Goal: Task Accomplishment & Management: Complete application form

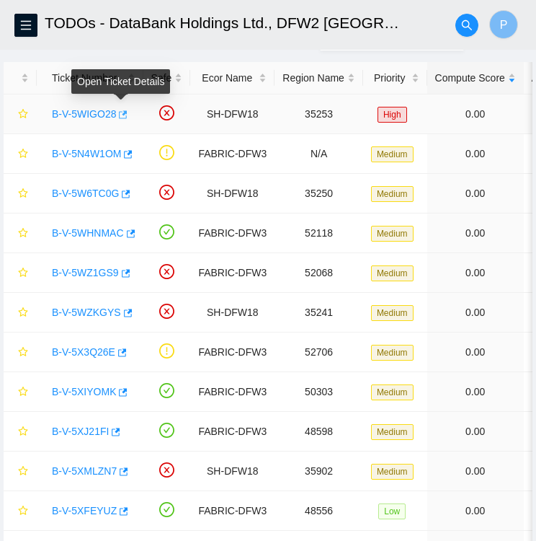
click at [119, 115] on icon "button" at bounding box center [122, 115] width 10 height 10
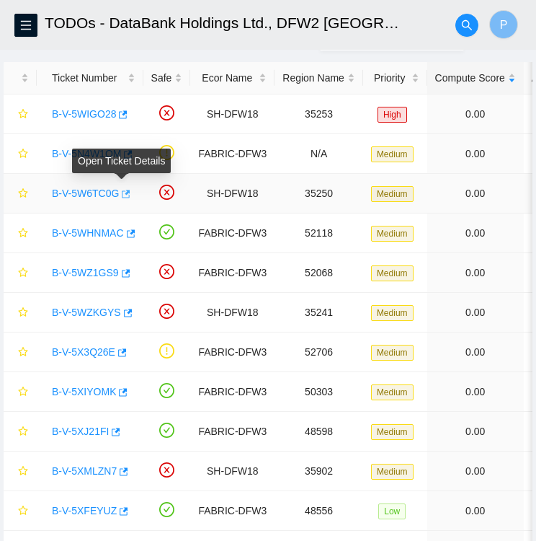
click at [120, 192] on icon "button" at bounding box center [125, 194] width 10 height 10
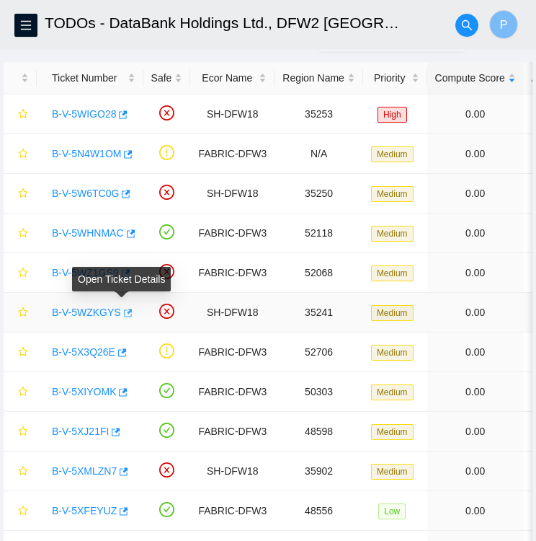
click at [125, 311] on icon "button" at bounding box center [128, 313] width 9 height 8
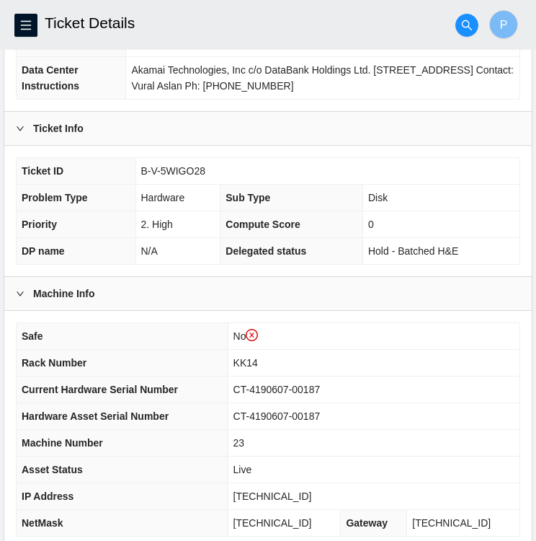
scroll to position [402, 0]
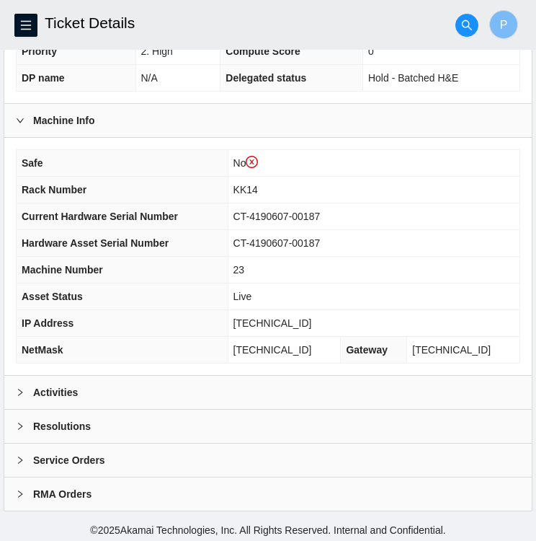
click at [24, 388] on icon "right" at bounding box center [20, 392] width 9 height 9
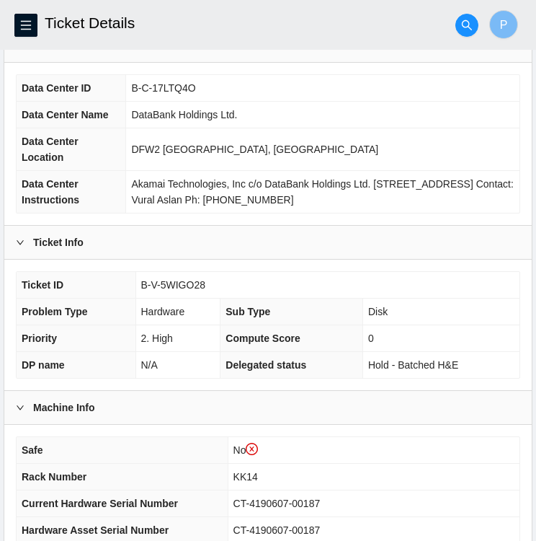
scroll to position [118, 0]
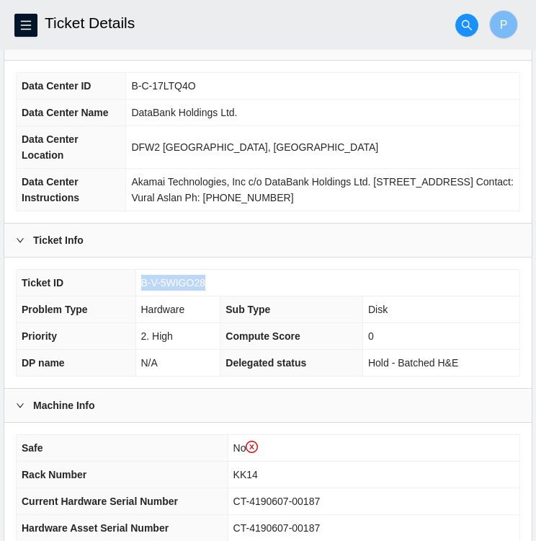
drag, startPoint x: 203, startPoint y: 280, endPoint x: 135, endPoint y: 280, distance: 67.8
click at [135, 280] on tr "Ticket ID B-V-5WIGO28" at bounding box center [268, 283] width 503 height 27
copy tr "B-V-5WIGO28"
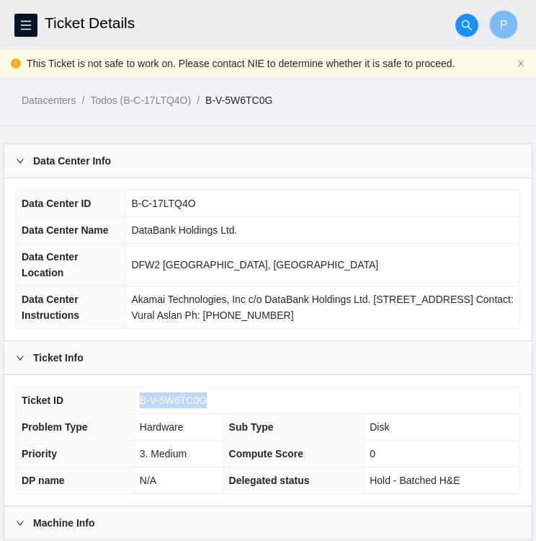
drag, startPoint x: 203, startPoint y: 397, endPoint x: 138, endPoint y: 394, distance: 64.9
click at [138, 394] on td "B-V-5W6TC0G" at bounding box center [327, 400] width 386 height 27
copy span "B-V-5W6TC0G"
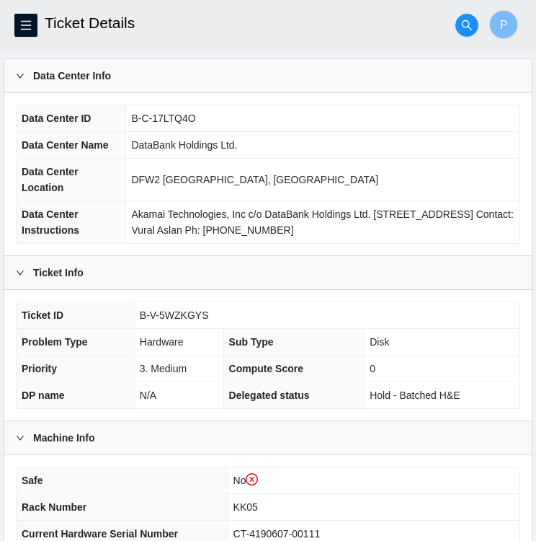
scroll to position [87, 0]
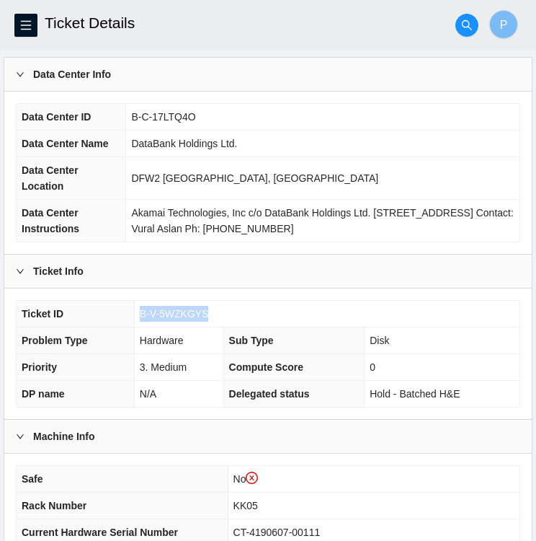
drag, startPoint x: 207, startPoint y: 309, endPoint x: 141, endPoint y: 314, distance: 65.9
click at [141, 314] on td "B-V-5WZKGYS" at bounding box center [327, 314] width 386 height 27
copy span "B-V-5WZKGYS"
click at [209, 319] on td "B-V-5WZKGYS" at bounding box center [327, 314] width 386 height 27
click at [196, 302] on td "B-V-5WZKGYS" at bounding box center [327, 314] width 386 height 27
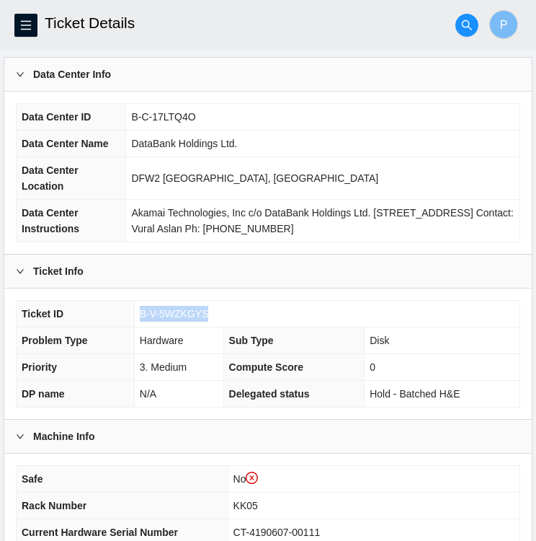
drag, startPoint x: 211, startPoint y: 306, endPoint x: 138, endPoint y: 312, distance: 73.1
click at [138, 312] on td "B-V-5WZKGYS" at bounding box center [327, 314] width 386 height 27
copy span "B-V-5WZKGYS"
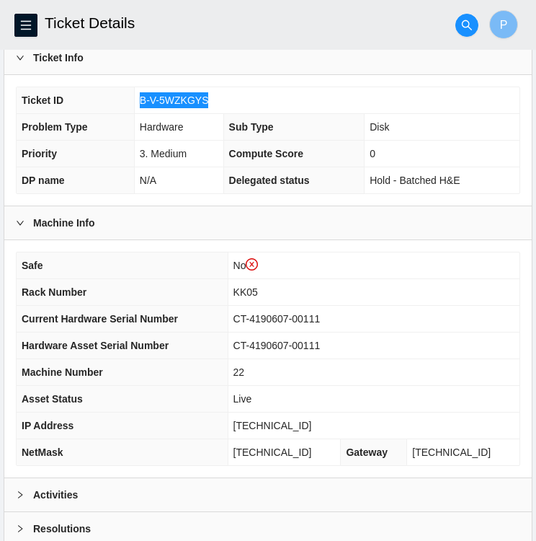
scroll to position [402, 0]
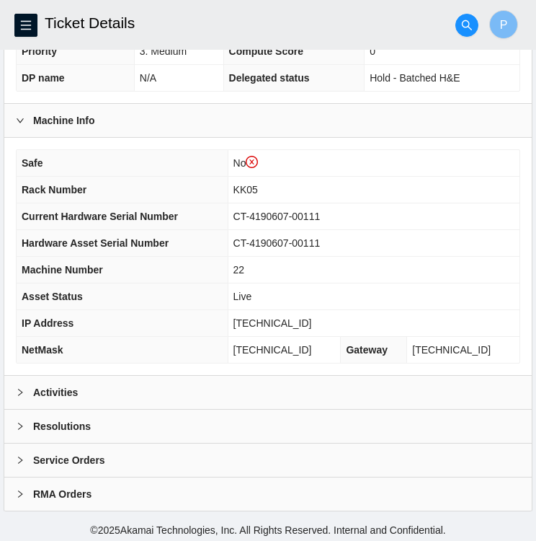
click at [27, 376] on div "Activities" at bounding box center [268, 392] width 528 height 33
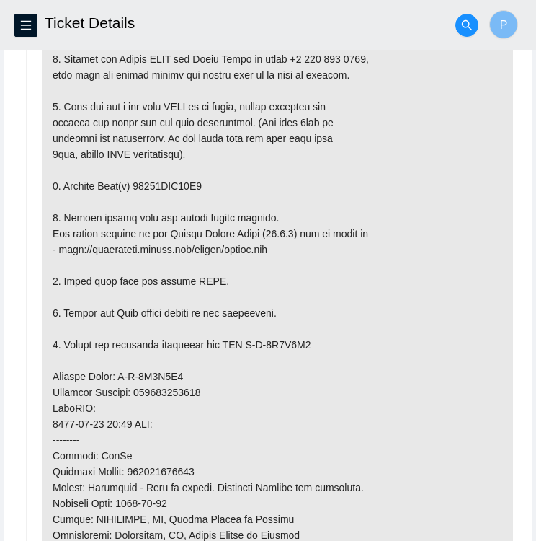
scroll to position [842, 0]
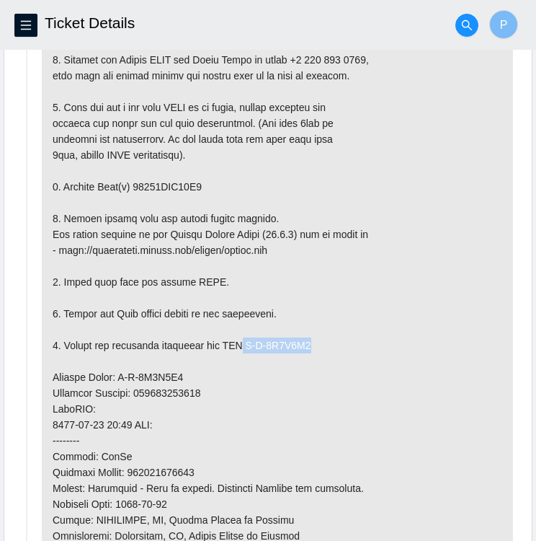
drag, startPoint x: 244, startPoint y: 340, endPoint x: 316, endPoint y: 336, distance: 71.5
click at [316, 336] on p at bounding box center [278, 392] width 472 height 767
copy p "B-V-5X2G9B9"
drag, startPoint x: 116, startPoint y: 370, endPoint x: 178, endPoint y: 368, distance: 62.0
click at [178, 368] on p at bounding box center [278, 392] width 472 height 767
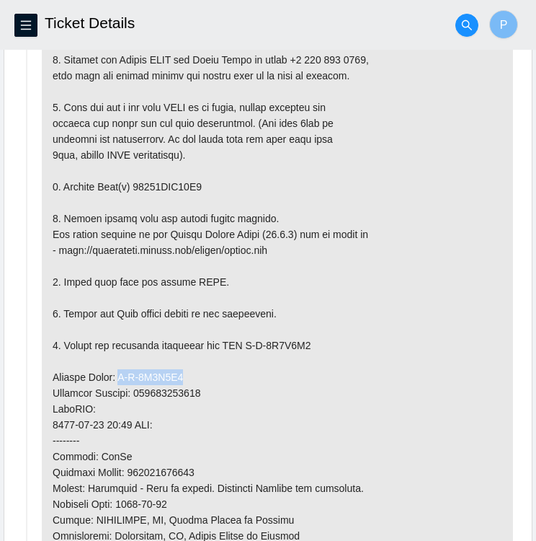
copy p "B-V-5X2G9B0"
drag, startPoint x: 138, startPoint y: 387, endPoint x: 203, endPoint y: 387, distance: 64.2
click at [203, 387] on p at bounding box center [278, 392] width 472 height 767
copy p "463470062262"
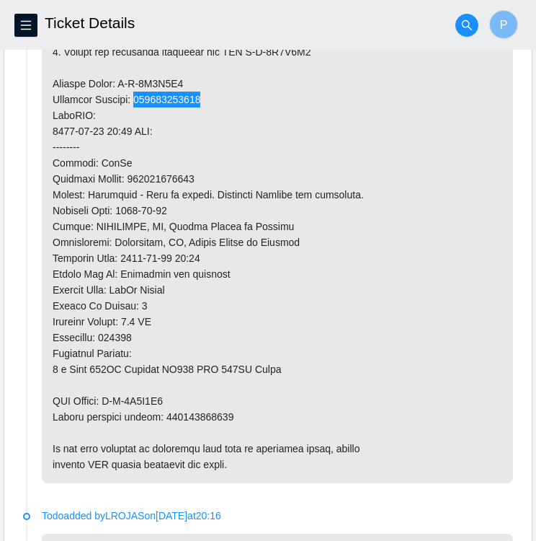
scroll to position [1136, 0]
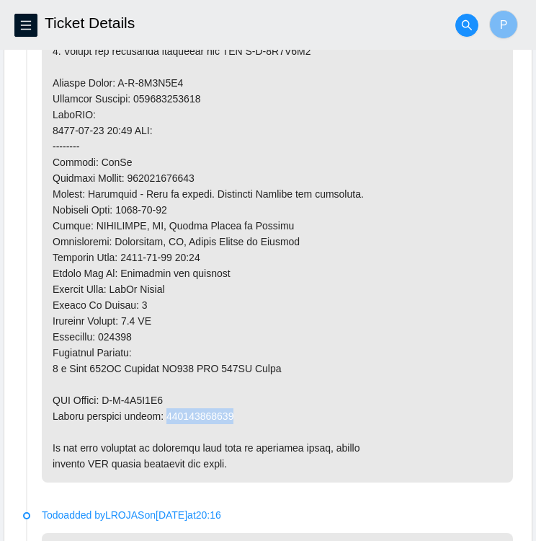
drag, startPoint x: 162, startPoint y: 409, endPoint x: 238, endPoint y: 412, distance: 76.5
click at [238, 412] on p at bounding box center [278, 98] width 472 height 767
copy p "463470062273"
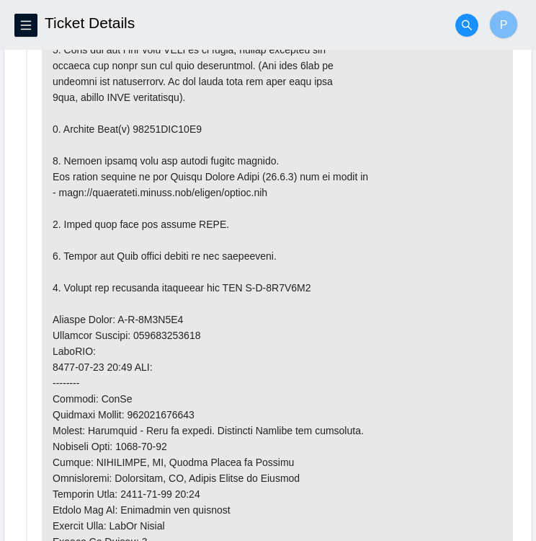
scroll to position [895, 0]
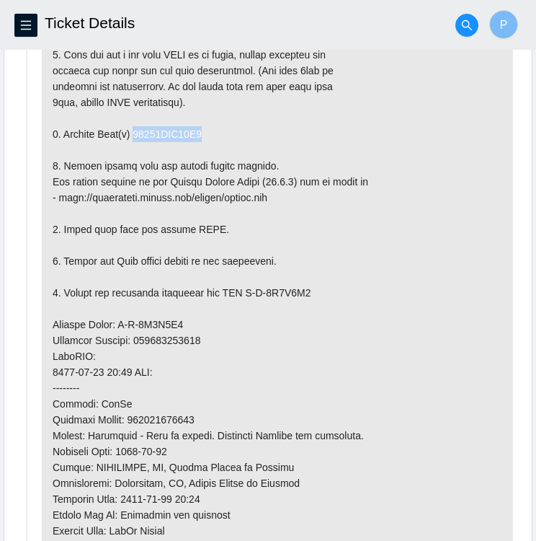
drag, startPoint x: 133, startPoint y: 126, endPoint x: 205, endPoint y: 125, distance: 71.4
click at [205, 125] on p at bounding box center [278, 340] width 472 height 767
copy p "18521FDC40D6"
click at [505, 304] on p at bounding box center [278, 340] width 472 height 767
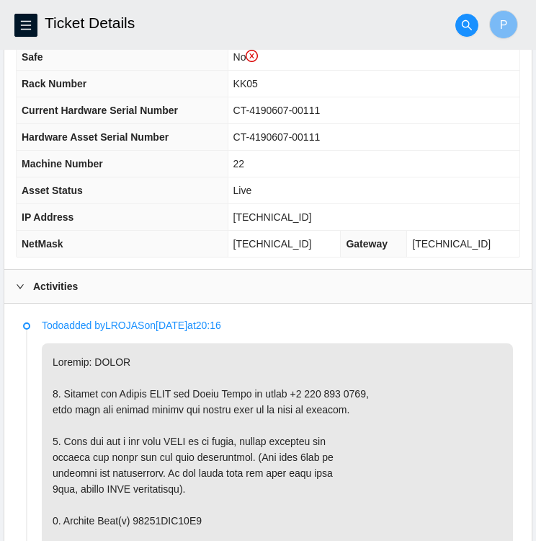
scroll to position [505, 0]
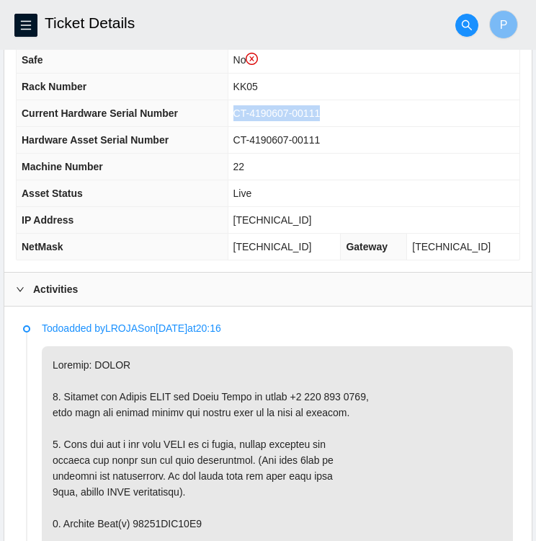
drag, startPoint x: 333, startPoint y: 108, endPoint x: 245, endPoint y: 112, distance: 88.1
click at [245, 112] on td "CT-4190607-00111" at bounding box center [374, 113] width 292 height 27
copy span "CT-4190607-00111"
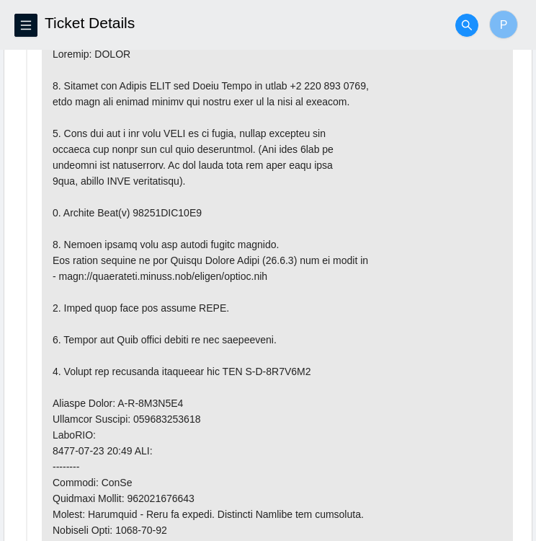
scroll to position [826, 0]
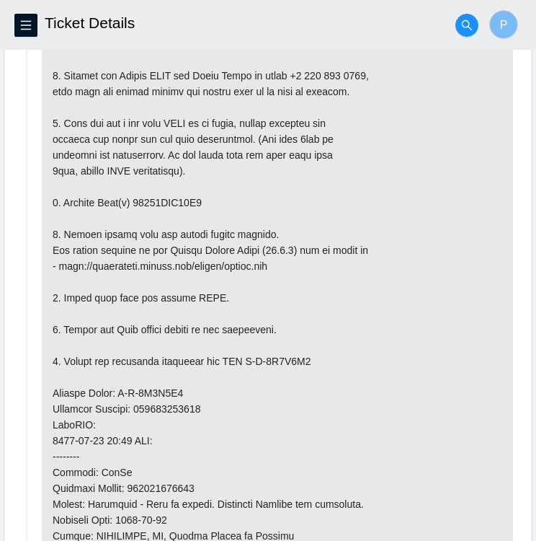
click at [222, 301] on p at bounding box center [278, 408] width 472 height 767
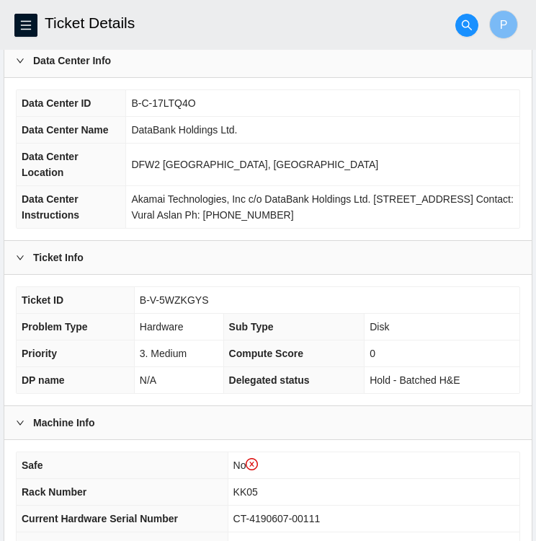
scroll to position [100, 0]
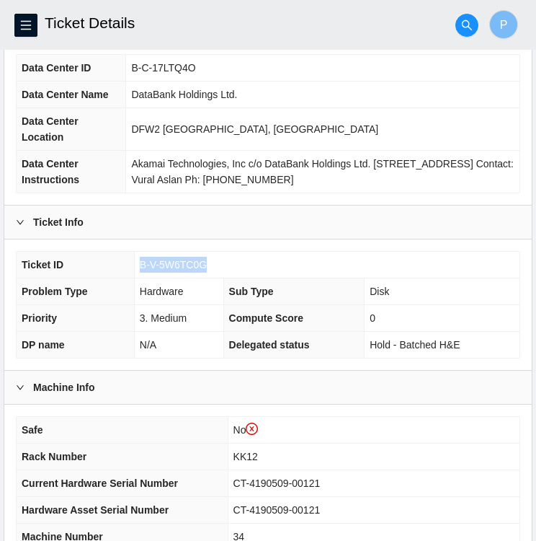
scroll to position [136, 0]
click at [356, 239] on div "Ticket ID B-V-5W6TC0G Problem Type Hardware Sub Type Disk Priority 3. Medium Co…" at bounding box center [268, 304] width 528 height 131
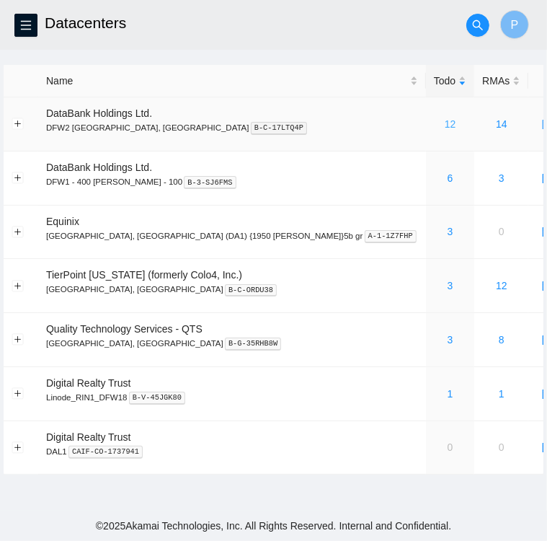
click at [445, 125] on link "12" at bounding box center [451, 124] width 12 height 12
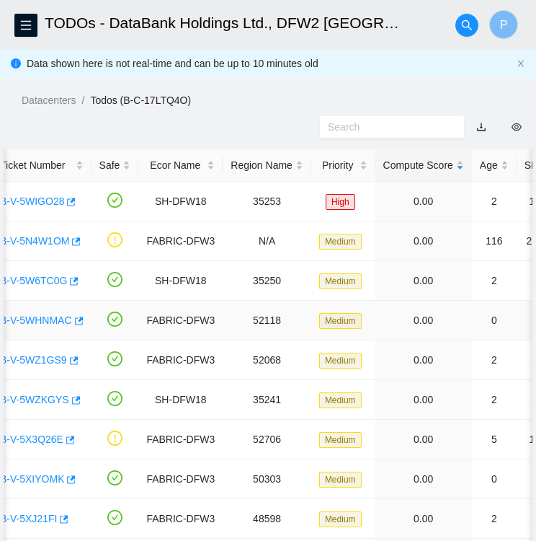
scroll to position [0, 45]
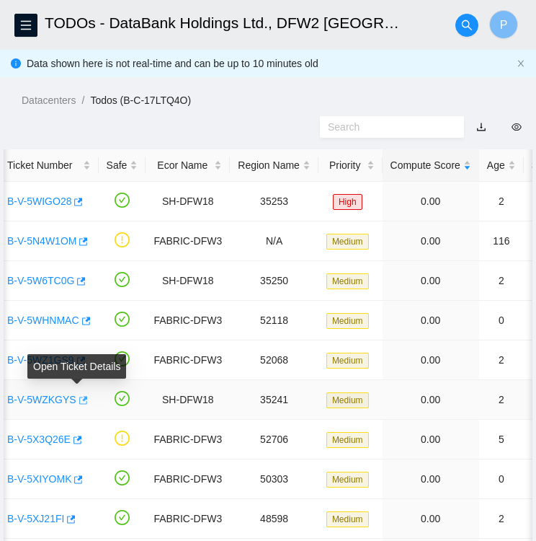
click at [79, 399] on icon "button" at bounding box center [83, 400] width 9 height 8
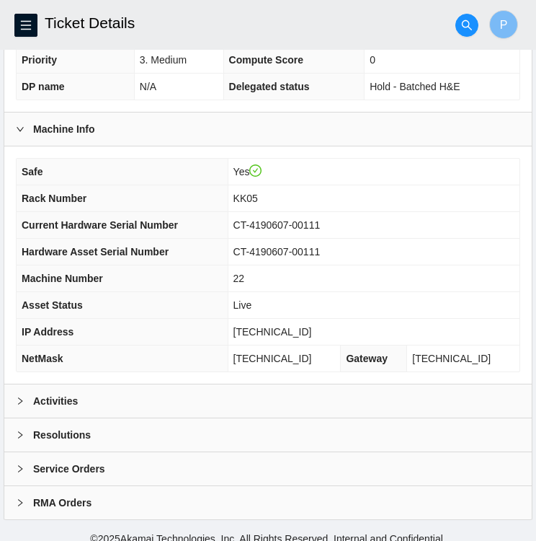
scroll to position [375, 0]
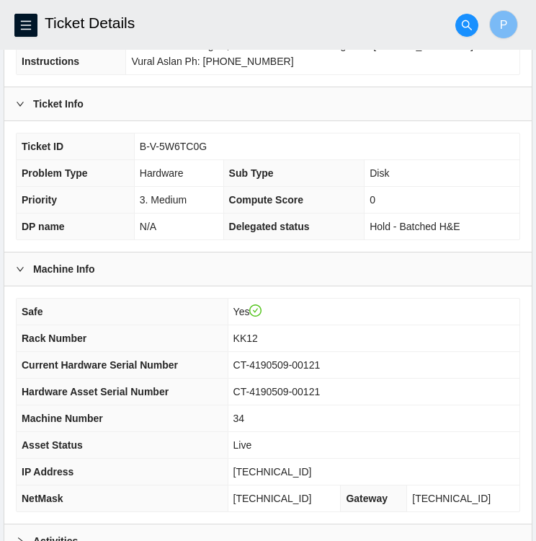
scroll to position [227, 0]
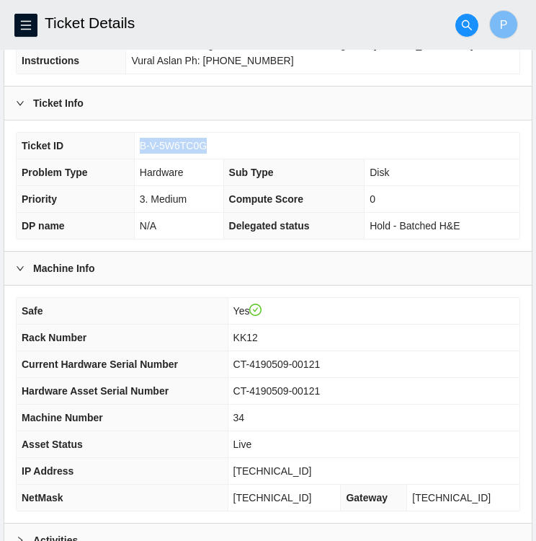
drag, startPoint x: 204, startPoint y: 145, endPoint x: 141, endPoint y: 146, distance: 62.7
click at [141, 146] on td "B-V-5W6TC0G" at bounding box center [327, 146] width 386 height 27
copy span "B-V-5W6TC0G"
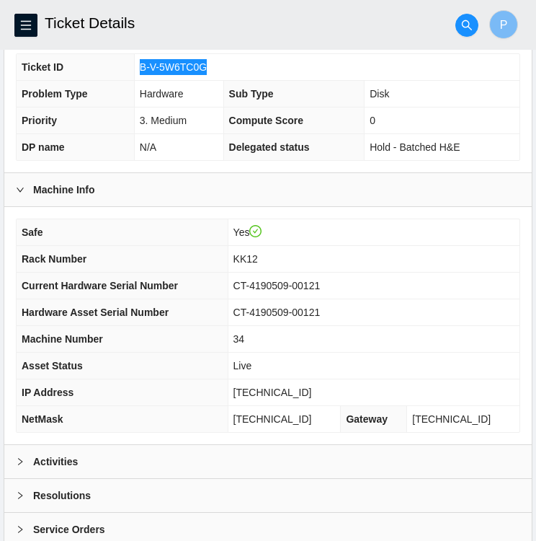
scroll to position [375, 0]
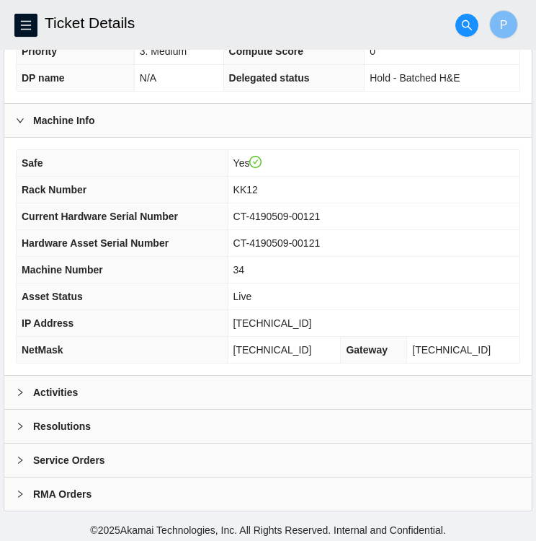
click at [23, 388] on icon "right" at bounding box center [20, 392] width 9 height 9
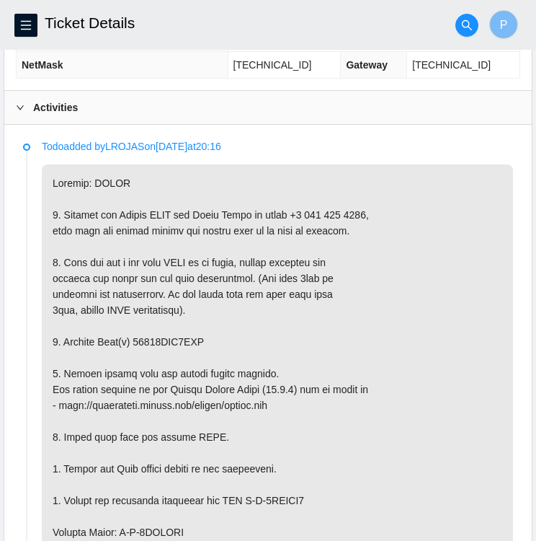
scroll to position [660, 0]
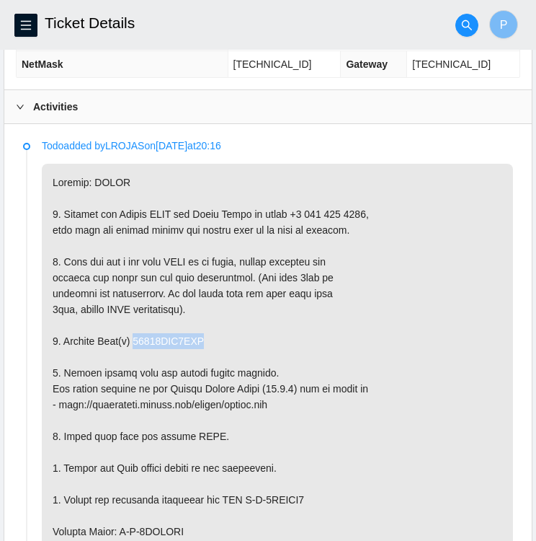
drag, startPoint x: 133, startPoint y: 340, endPoint x: 199, endPoint y: 343, distance: 66.4
click at [199, 343] on p at bounding box center [278, 547] width 472 height 767
copy p "18521FDA9BCD"
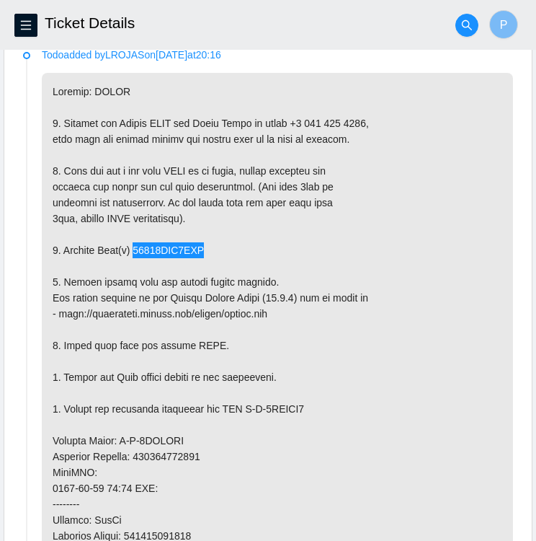
scroll to position [772, 0]
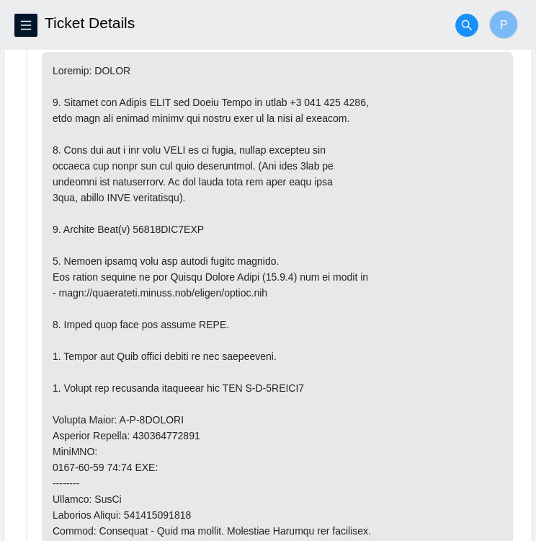
click at [387, 384] on p at bounding box center [278, 435] width 472 height 767
drag, startPoint x: 245, startPoint y: 383, endPoint x: 323, endPoint y: 384, distance: 77.9
click at [323, 384] on p at bounding box center [278, 435] width 472 height 767
copy p "B-V-5WXGVT0"
drag, startPoint x: 119, startPoint y: 412, endPoint x: 181, endPoint y: 411, distance: 62.0
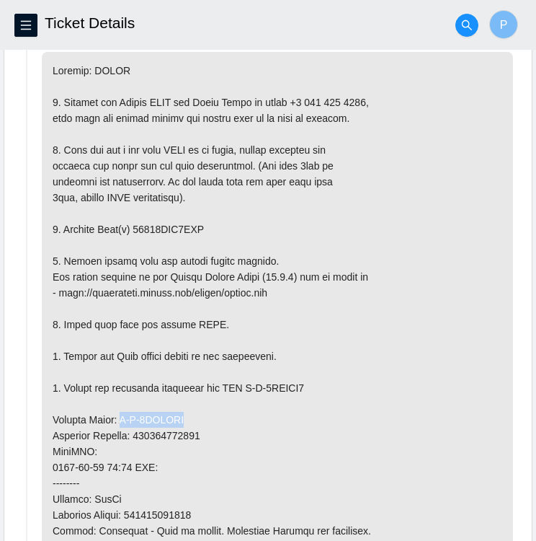
click at [181, 411] on p at bounding box center [278, 435] width 472 height 767
copy p "B-V-5WXGVSR"
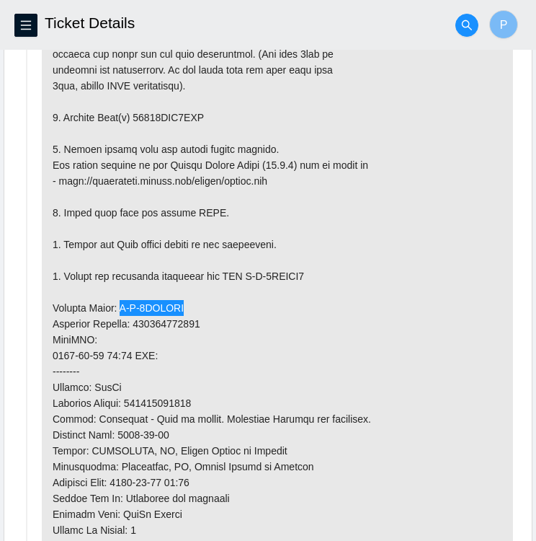
scroll to position [885, 0]
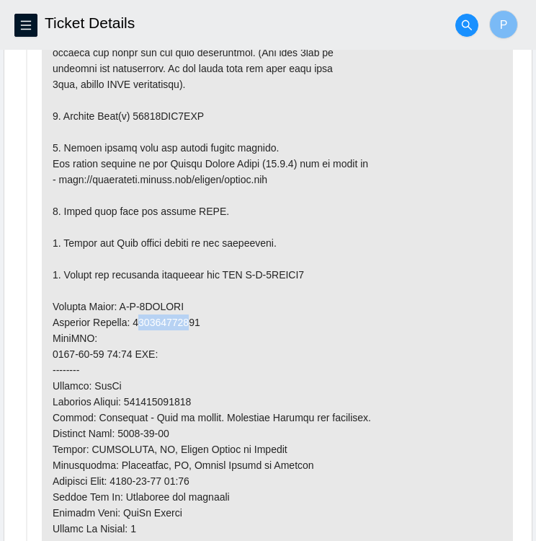
drag, startPoint x: 141, startPoint y: 318, endPoint x: 192, endPoint y: 317, distance: 51.2
click at [192, 317] on p at bounding box center [278, 322] width 472 height 767
drag, startPoint x: 192, startPoint y: 317, endPoint x: 237, endPoint y: 315, distance: 44.7
click at [237, 315] on p at bounding box center [278, 322] width 472 height 767
click at [217, 316] on p at bounding box center [278, 322] width 472 height 767
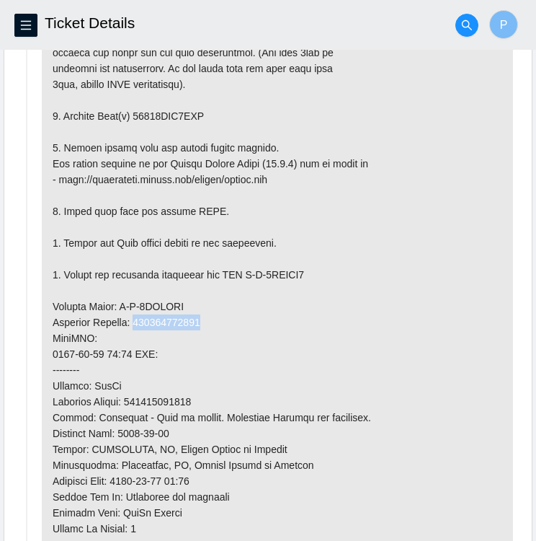
drag, startPoint x: 204, startPoint y: 319, endPoint x: 137, endPoint y: 317, distance: 67.1
click at [137, 317] on p at bounding box center [278, 322] width 472 height 767
copy p "463470062104"
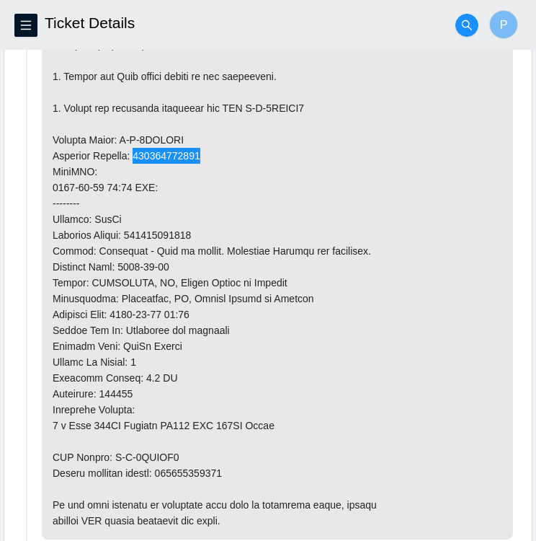
scroll to position [1053, 0]
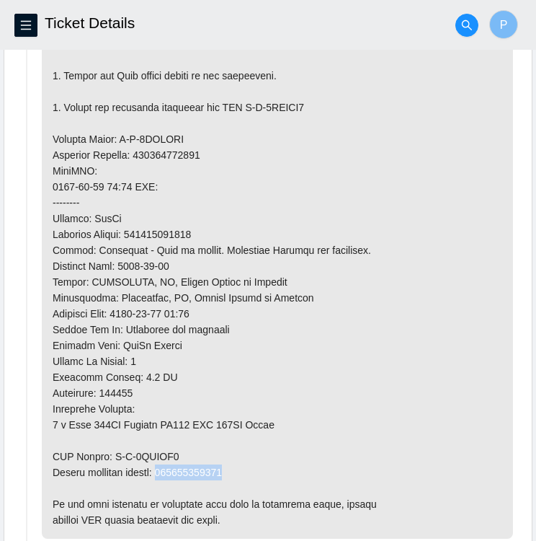
drag, startPoint x: 164, startPoint y: 468, endPoint x: 231, endPoint y: 473, distance: 66.5
click at [231, 473] on p at bounding box center [278, 154] width 472 height 767
copy p "463470062115"
click at [410, 260] on p at bounding box center [278, 154] width 472 height 767
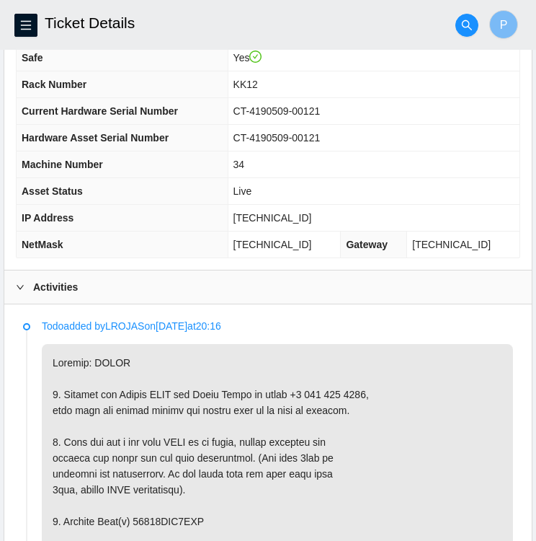
scroll to position [478, 0]
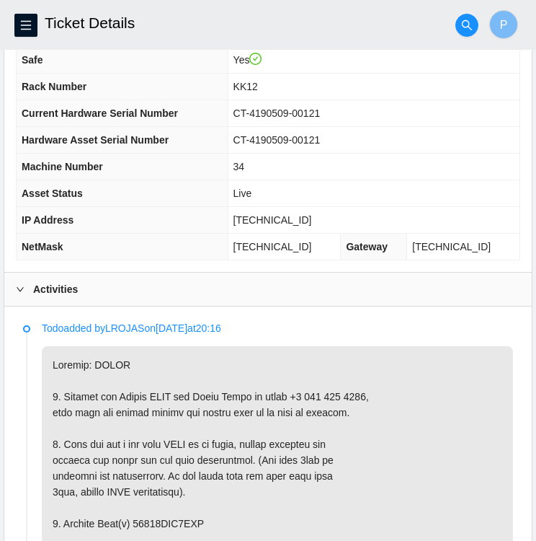
click at [332, 109] on td "CT-4190509-00121" at bounding box center [374, 113] width 292 height 27
drag, startPoint x: 328, startPoint y: 113, endPoint x: 235, endPoint y: 111, distance: 93.0
click at [235, 111] on td "CT-4190509-00121" at bounding box center [374, 113] width 292 height 27
copy span "CT-4190509-00121"
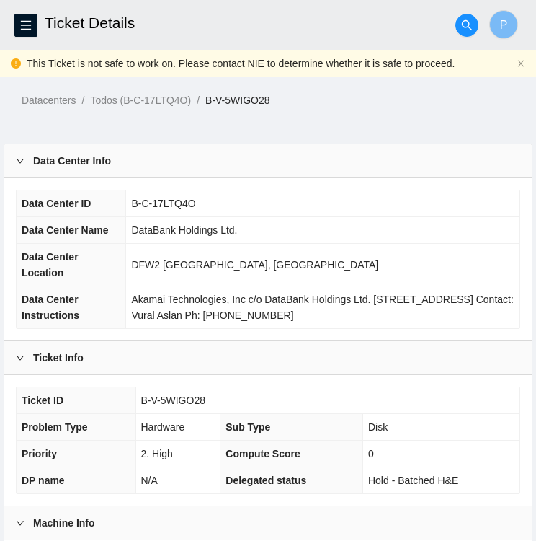
scroll to position [118, 0]
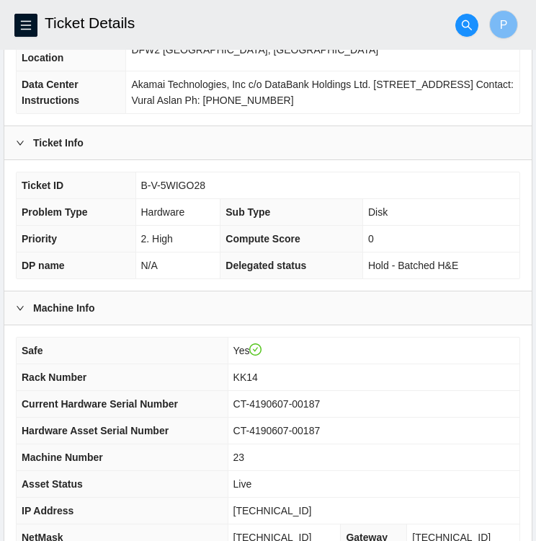
scroll to position [187, 0]
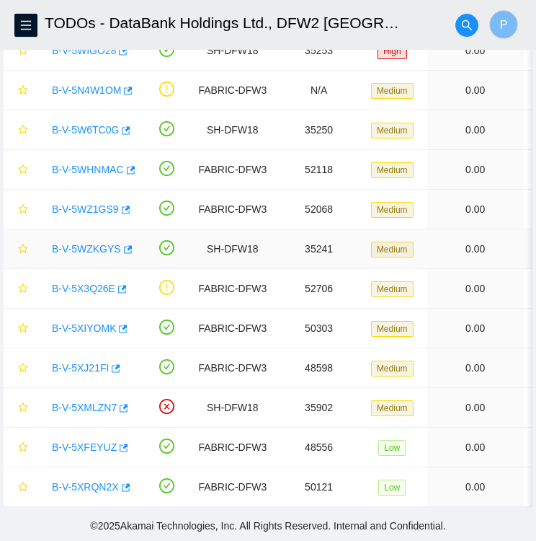
click at [79, 243] on link "B-V-5WZKGYS" at bounding box center [86, 249] width 69 height 12
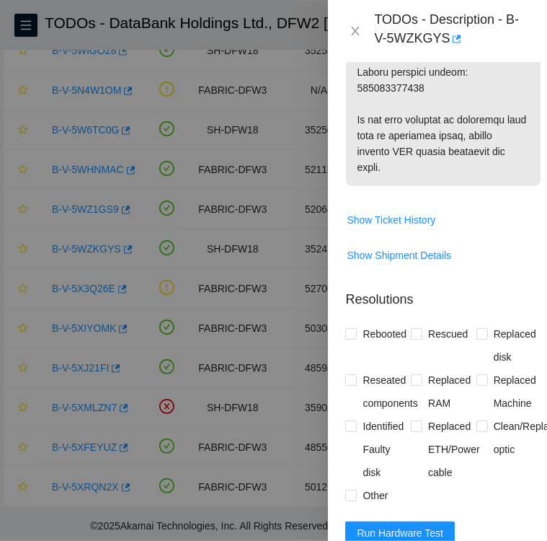
scroll to position [1289, 0]
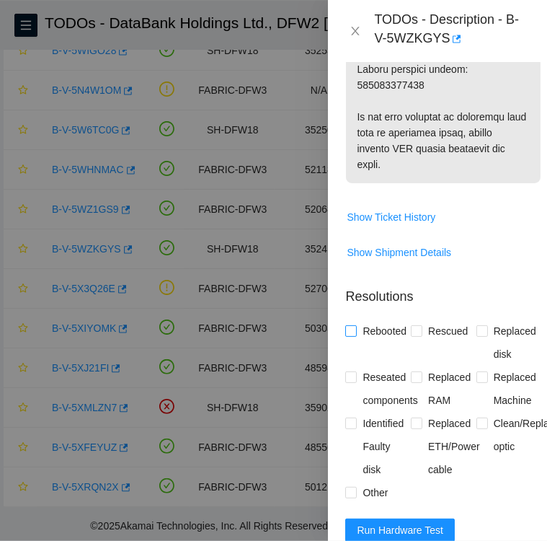
click at [351, 335] on input "Rebooted" at bounding box center [350, 330] width 10 height 10
checkbox input "true"
click at [415, 335] on input "Rescued" at bounding box center [416, 330] width 10 height 10
checkbox input "true"
click at [478, 335] on input "Replaced disk" at bounding box center [482, 330] width 10 height 10
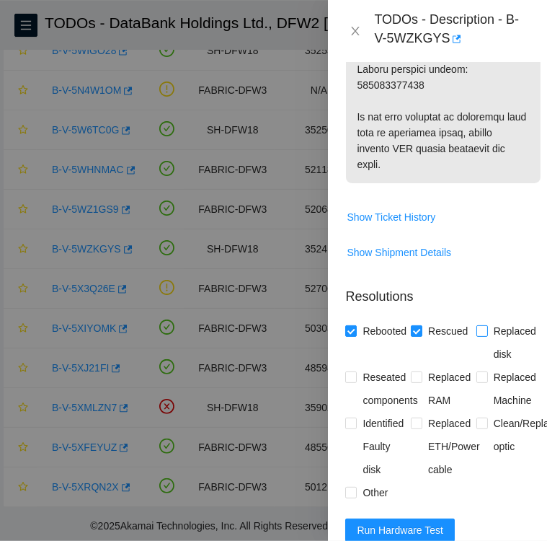
checkbox input "true"
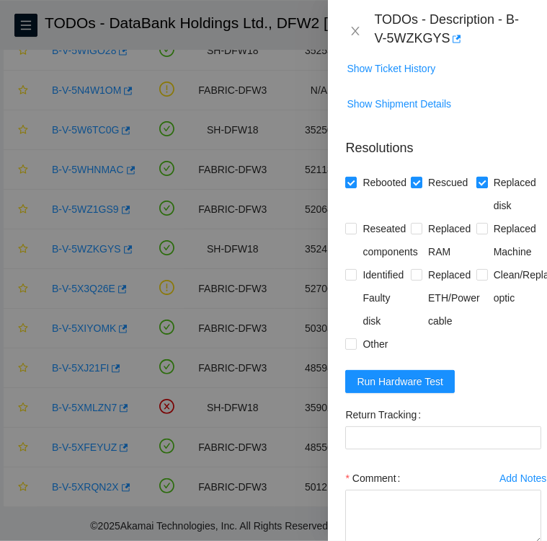
scroll to position [1439, 0]
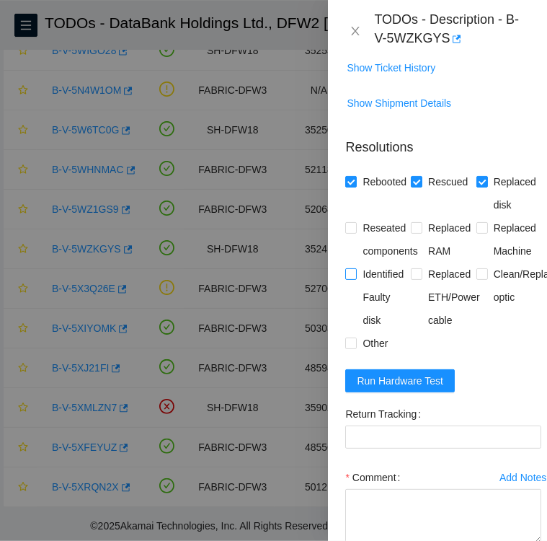
click at [349, 278] on input "Identified Faulty disk" at bounding box center [350, 273] width 10 height 10
checkbox input "true"
click at [350, 348] on input "Other" at bounding box center [350, 342] width 10 height 10
checkbox input "true"
click at [350, 232] on input "Reseated components" at bounding box center [350, 227] width 10 height 10
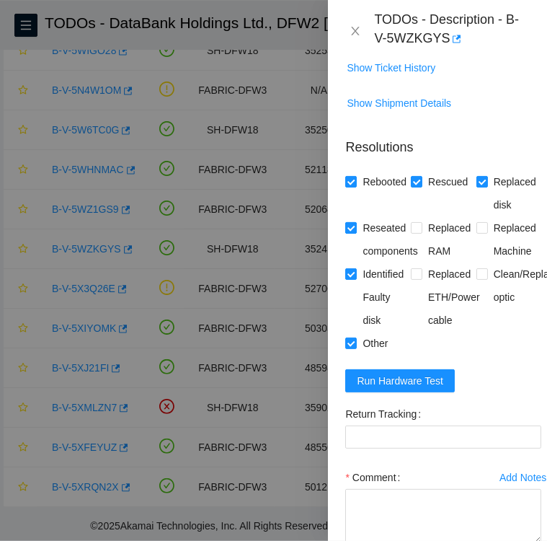
click at [351, 232] on input "Reseated components" at bounding box center [350, 227] width 10 height 10
checkbox input "false"
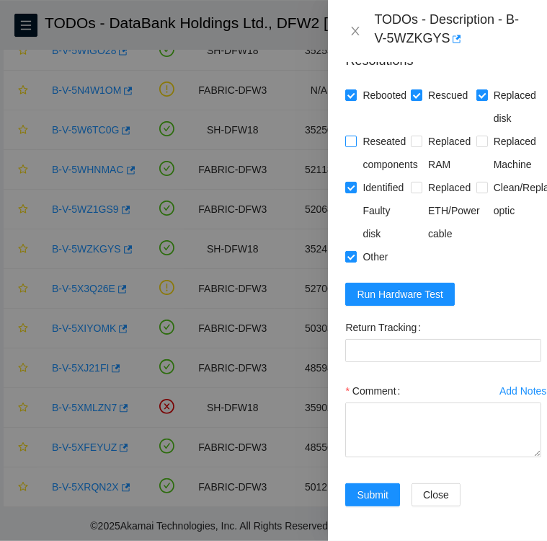
scroll to position [1554, 0]
click at [473, 345] on Tracking "Return Tracking" at bounding box center [443, 350] width 196 height 23
paste Tracking "463470062273"
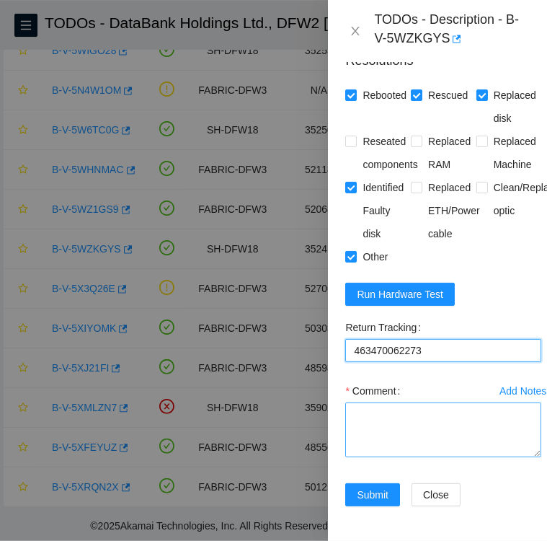
type Tracking "463470062273"
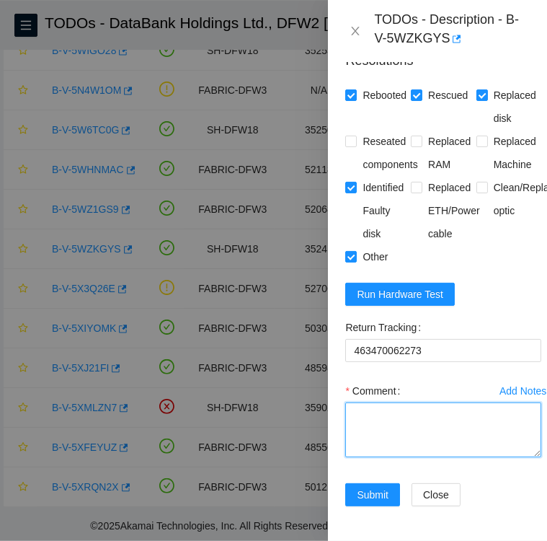
click at [416, 426] on textarea "Comment" at bounding box center [443, 429] width 196 height 55
click at [456, 433] on textarea "followed instructions per TODO Replacement disk SN:" at bounding box center [443, 429] width 196 height 55
paste textarea "S45RNC0R904997"
click at [352, 446] on textarea "followed instructions per TODO Replacement disk SN: S45RNC0R904997" at bounding box center [443, 429] width 196 height 55
click at [354, 444] on textarea "followed instructions per TODO Replacement disk SN: S45RNC0R904997" at bounding box center [443, 429] width 196 height 55
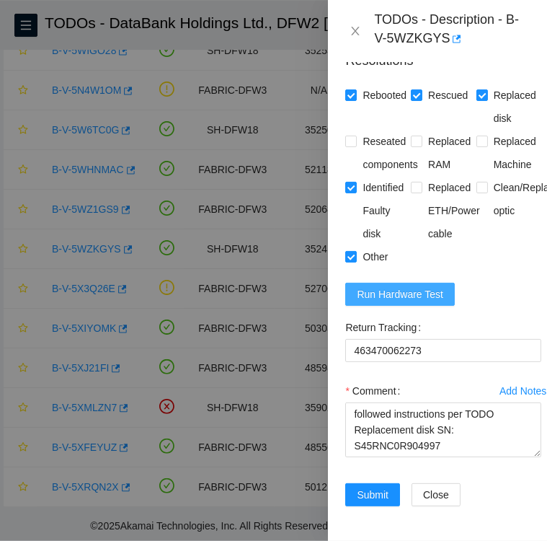
click at [377, 295] on span "Run Hardware Test" at bounding box center [400, 294] width 87 height 16
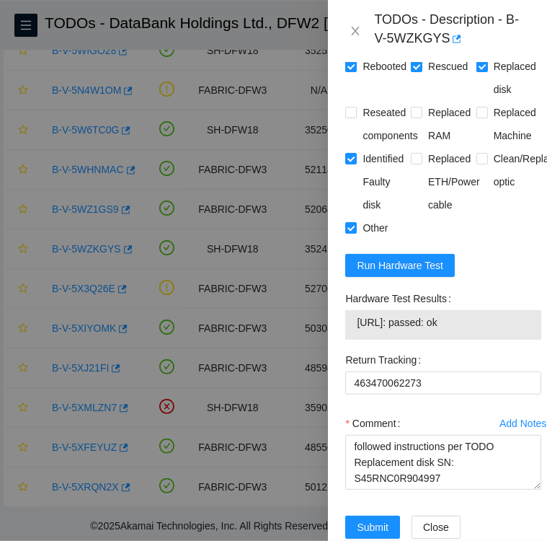
drag, startPoint x: 346, startPoint y: 327, endPoint x: 487, endPoint y: 362, distance: 145.7
click at [487, 340] on div "Hardware Test Results 104.123.155.33: passed: ok" at bounding box center [443, 313] width 196 height 53
copy div "Hardware Test Results 104.123.155.33: passed: ok"
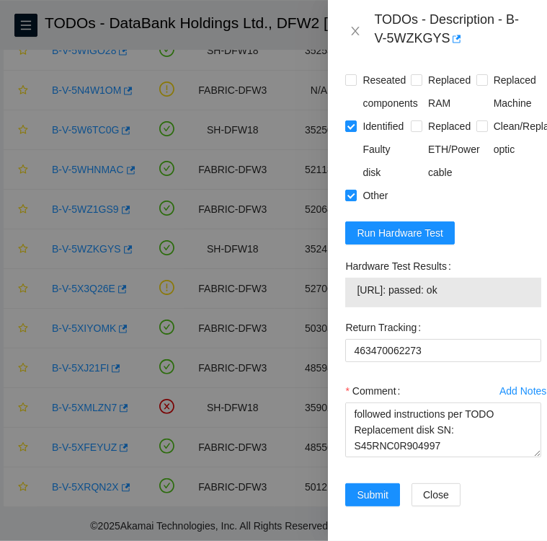
scroll to position [1638, 0]
click at [459, 424] on textarea "followed instructions per TODO Replacement disk SN: S45RNC0R904997" at bounding box center [443, 429] width 196 height 55
paste textarea "Hardware Test Results 104.123.155.33: passed: ok"
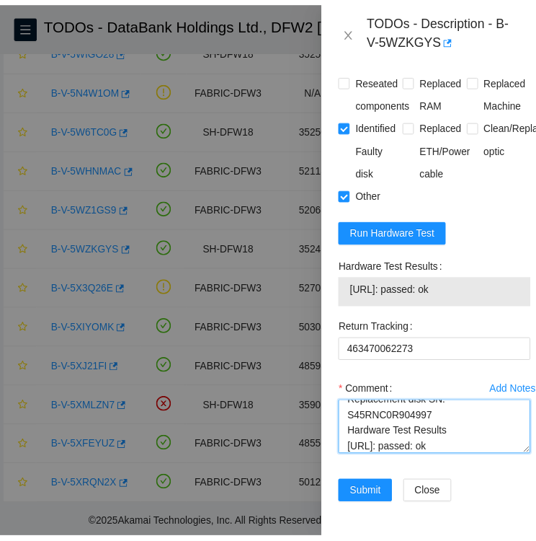
scroll to position [32, 0]
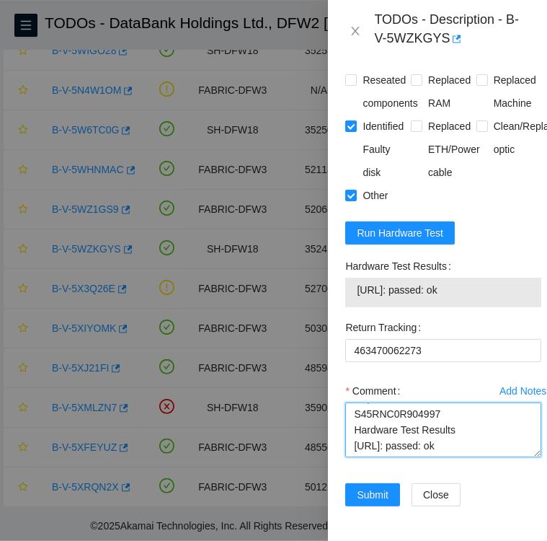
drag, startPoint x: 352, startPoint y: 427, endPoint x: 481, endPoint y: 432, distance: 129.2
click at [481, 432] on textarea "followed instructions per TODO Replacement disk SN: S45RNC0R904997 Hardware Tes…" at bounding box center [443, 429] width 196 height 55
type textarea "followed instructions per TODO Replacement disk SN: S45RNC0R904997 Hardware Tes…"
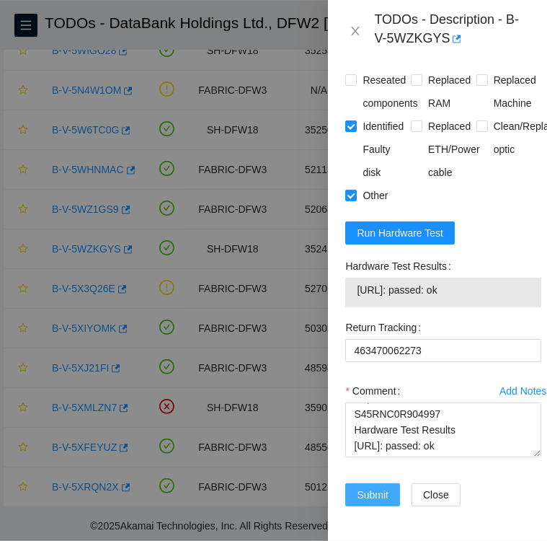
click at [375, 487] on span "Submit" at bounding box center [373, 495] width 32 height 16
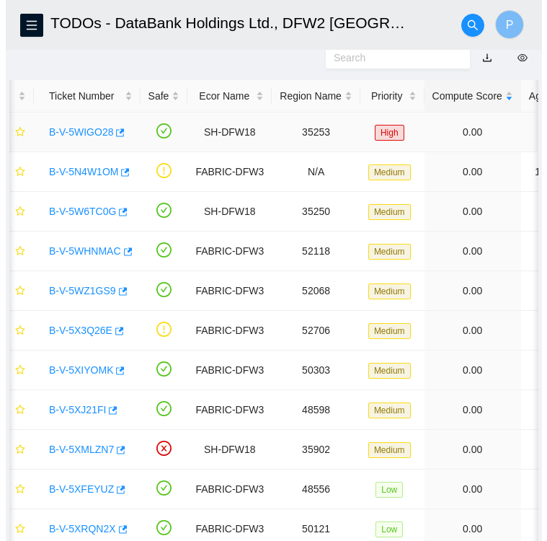
scroll to position [0, 0]
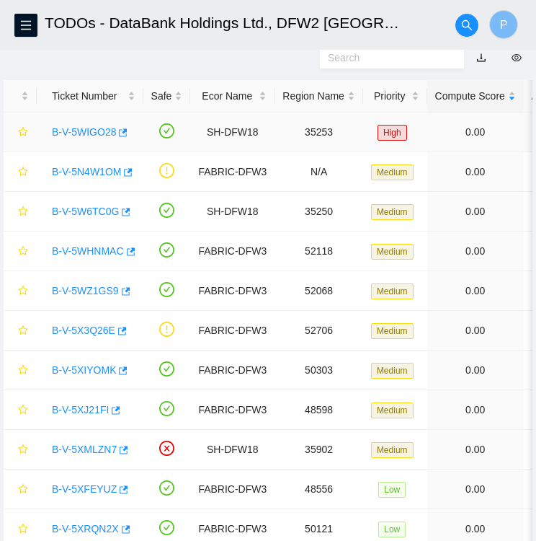
click at [79, 128] on link "B-V-5WIGO28" at bounding box center [84, 132] width 64 height 12
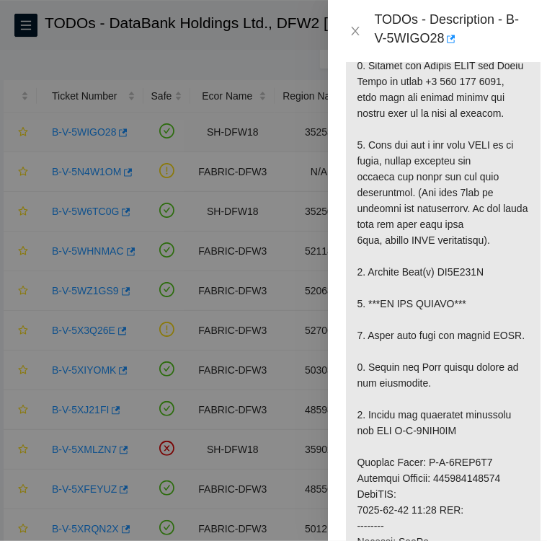
scroll to position [1466, 0]
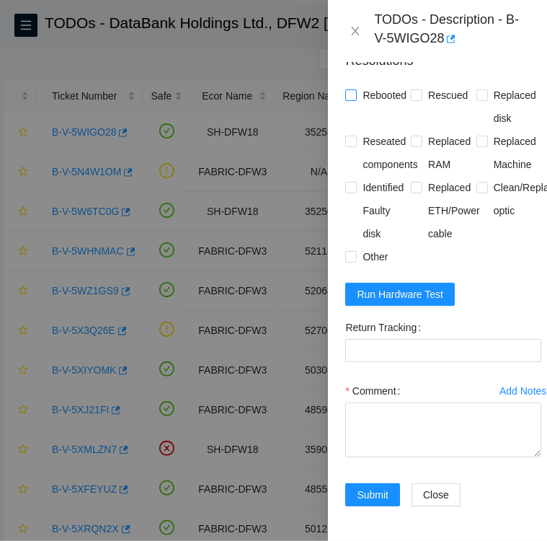
click at [352, 89] on input "Rebooted" at bounding box center [350, 94] width 10 height 10
checkbox input "true"
click at [413, 89] on input "Rescued" at bounding box center [416, 94] width 10 height 10
checkbox input "true"
click at [477, 89] on input "Replaced disk" at bounding box center [482, 94] width 10 height 10
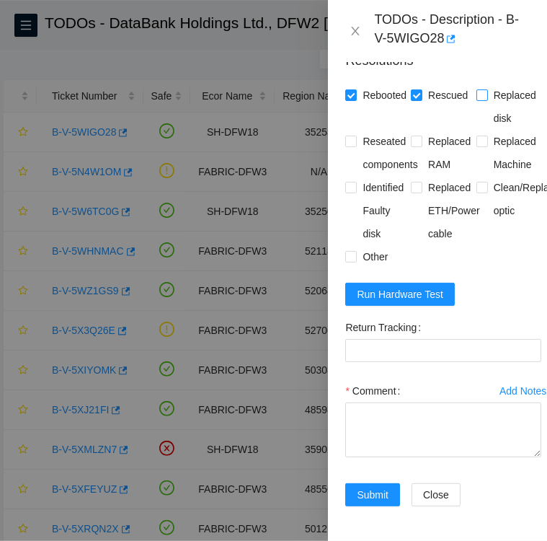
checkbox input "true"
click at [348, 182] on input "Identified Faulty disk" at bounding box center [350, 187] width 10 height 10
checkbox input "true"
click at [349, 245] on label "Other" at bounding box center [369, 256] width 48 height 23
click at [349, 251] on input "Other" at bounding box center [350, 256] width 10 height 10
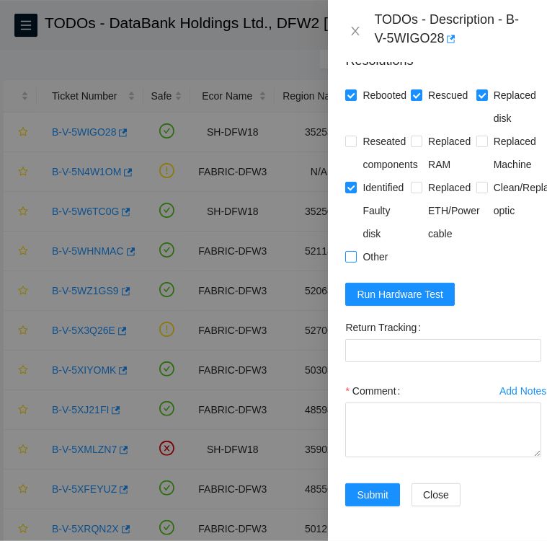
checkbox input "true"
click at [479, 339] on Tracking "Return Tracking" at bounding box center [443, 350] width 196 height 23
click at [456, 339] on Tracking "Return Tracking" at bounding box center [443, 350] width 196 height 23
paste Tracking "463470061038"
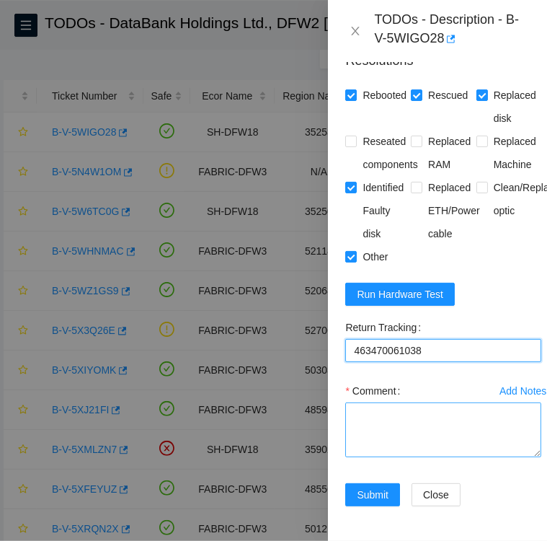
type Tracking "463470061038"
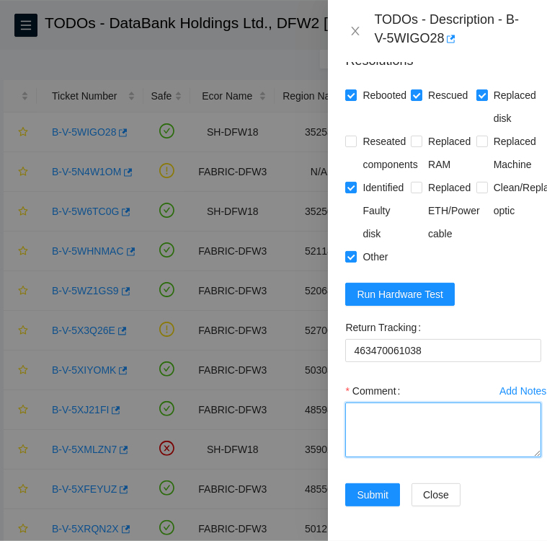
click at [394, 402] on textarea "Comment" at bounding box center [443, 429] width 196 height 55
click at [505, 402] on textarea "Followed instructions per TODO" at bounding box center [443, 429] width 196 height 55
click at [461, 406] on textarea "Followed instructions per TODO Replacement Disk SN:" at bounding box center [443, 429] width 196 height 55
paste textarea ": Z1Z8MA0D"
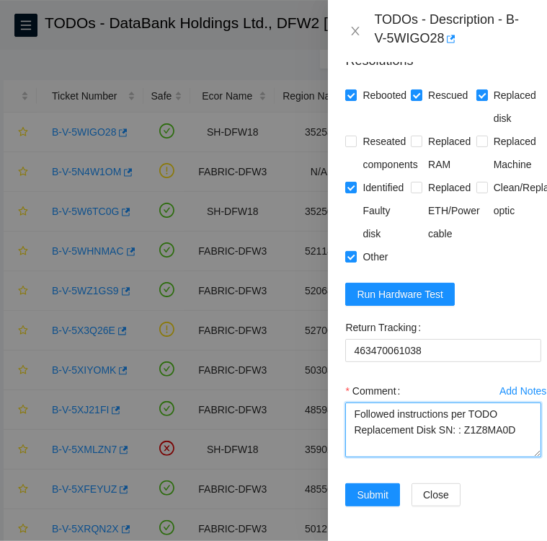
click at [461, 406] on textarea "Followed instructions per TODO Replacement Disk SN: : Z1Z8MA0D" at bounding box center [443, 429] width 196 height 55
click at [513, 407] on textarea "Followed instructions per TODO Replacement Disk SN: Z1Z8MA0D" at bounding box center [443, 429] width 196 height 55
type textarea "Followed instructions per TODO Replacement Disk SN: Z1Z8MA0D"
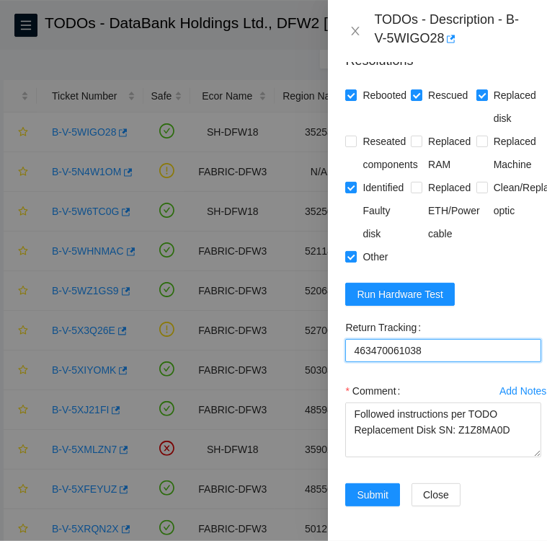
drag, startPoint x: 430, startPoint y: 324, endPoint x: 346, endPoint y: 324, distance: 83.6
click at [346, 339] on Tracking "463470061038" at bounding box center [443, 350] width 196 height 23
paste Tracking "2115"
type Tracking "463470062115"
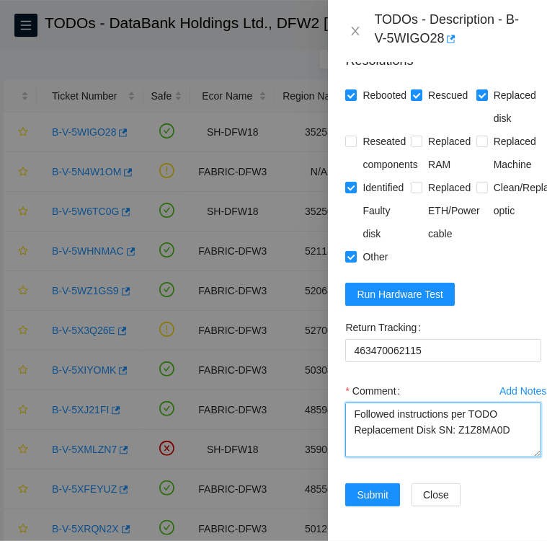
drag, startPoint x: 509, startPoint y: 405, endPoint x: 454, endPoint y: 409, distance: 55.0
click at [454, 409] on textarea "Followed instructions per TODO Replacement Disk SN: Z1Z8MA0D" at bounding box center [443, 429] width 196 height 55
click at [473, 413] on textarea "Followed instructions per TODO Replacement Disk SN:" at bounding box center [443, 429] width 196 height 55
paste textarea "S45RNC0R826754"
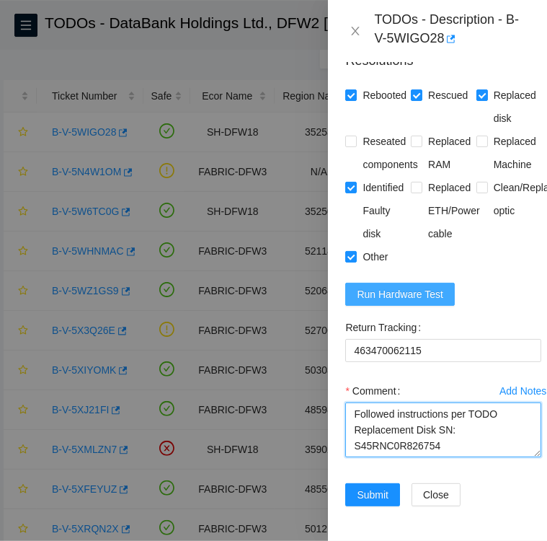
type textarea "Followed instructions per TODO Replacement Disk SN: S45RNC0R826754"
click at [402, 286] on span "Run Hardware Test" at bounding box center [400, 294] width 87 height 16
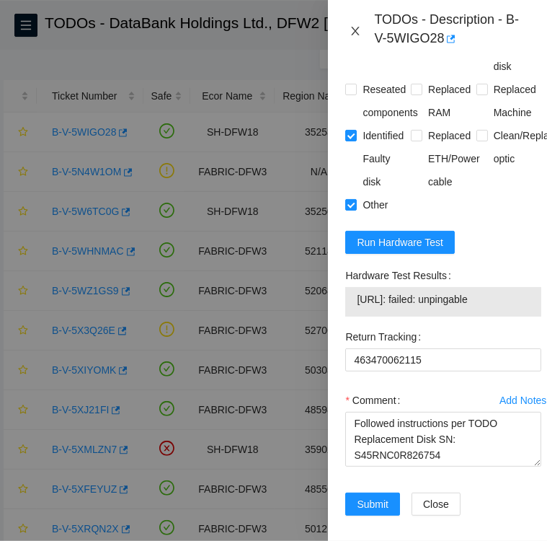
click at [355, 27] on icon "close" at bounding box center [356, 31] width 12 height 12
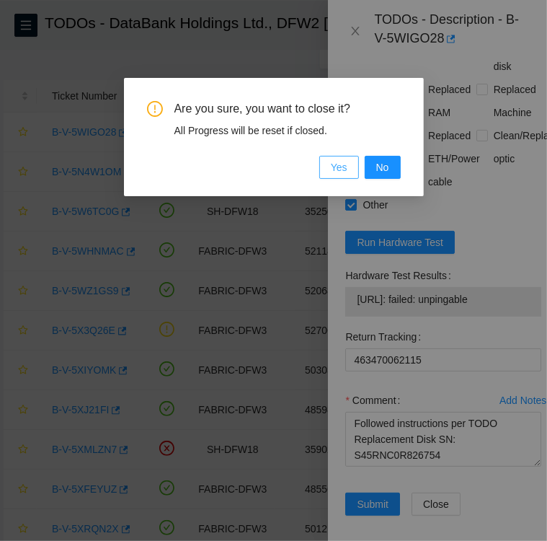
click at [342, 169] on span "Yes" at bounding box center [339, 167] width 17 height 16
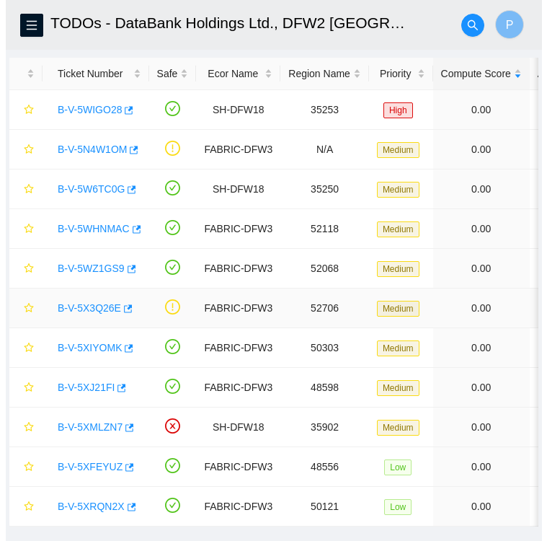
scroll to position [92, 0]
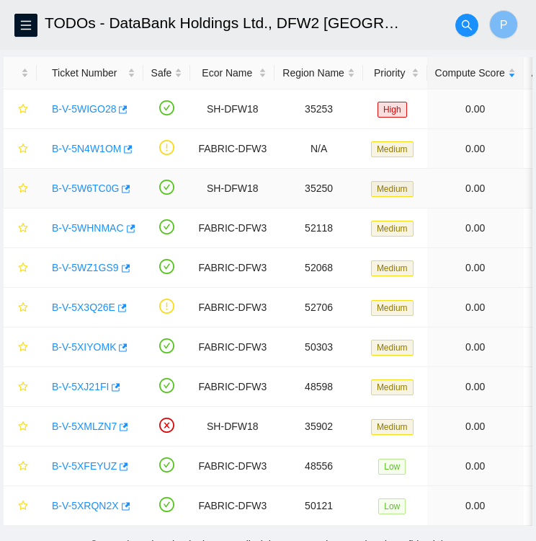
click at [73, 186] on link "B-V-5W6TC0G" at bounding box center [85, 188] width 67 height 12
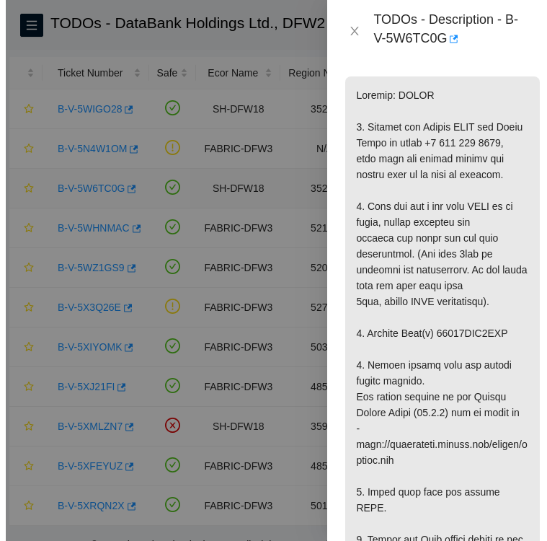
scroll to position [1516, 0]
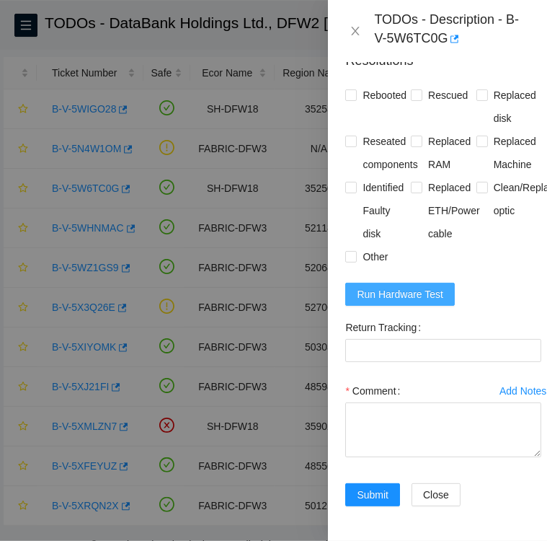
click at [389, 302] on span "Run Hardware Test" at bounding box center [400, 294] width 87 height 16
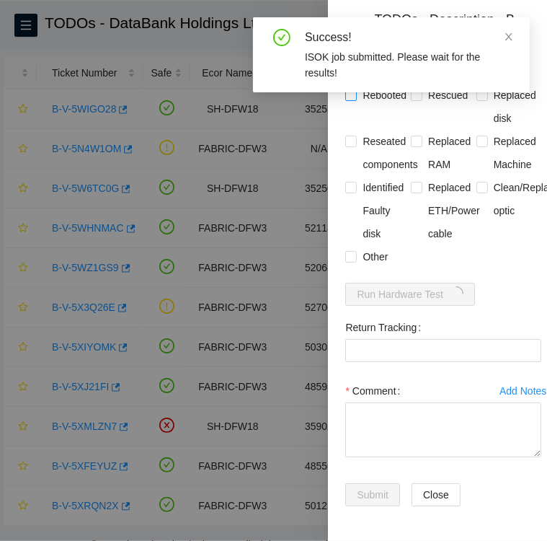
click at [353, 100] on input "Rebooted" at bounding box center [350, 94] width 10 height 10
checkbox input "true"
click at [418, 101] on span at bounding box center [417, 95] width 12 height 12
click at [418, 100] on input "Rescued" at bounding box center [416, 94] width 10 height 10
checkbox input "true"
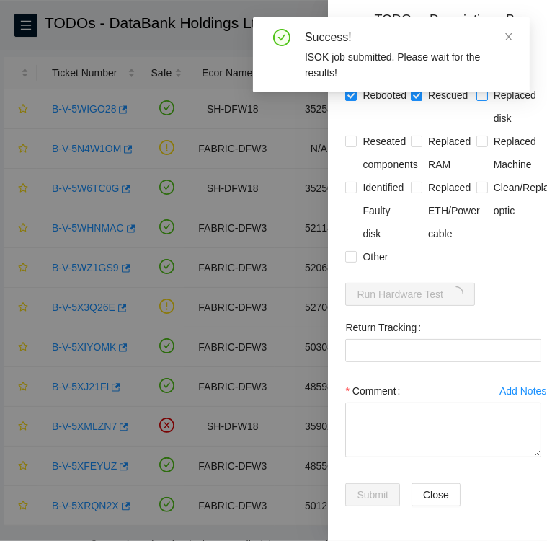
click at [478, 100] on input "Replaced disk" at bounding box center [482, 94] width 10 height 10
checkbox input "true"
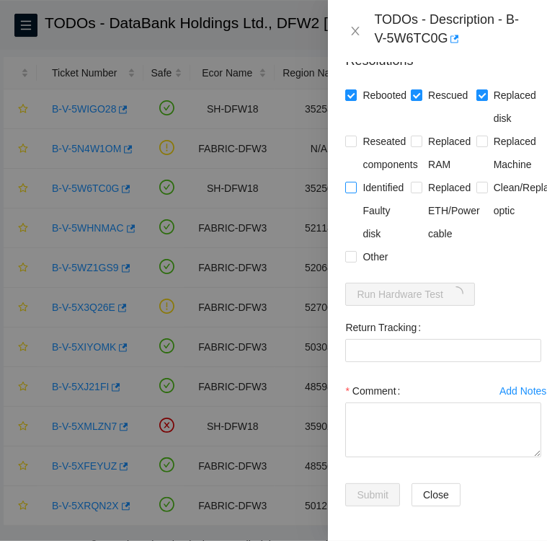
click at [355, 192] on input "Identified Faulty disk" at bounding box center [350, 187] width 10 height 10
checkbox input "true"
click at [351, 261] on input "Other" at bounding box center [350, 256] width 10 height 10
checkbox input "true"
click at [486, 362] on Tracking "Return Tracking" at bounding box center [443, 350] width 196 height 23
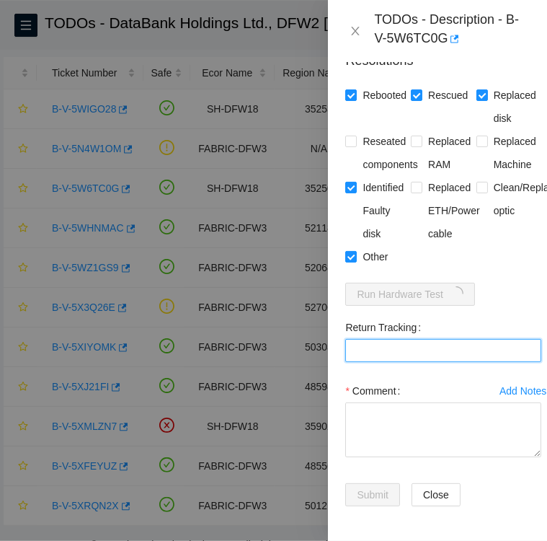
click at [397, 362] on Tracking "Return Tracking" at bounding box center [443, 350] width 196 height 23
paste Tracking "463470062115"
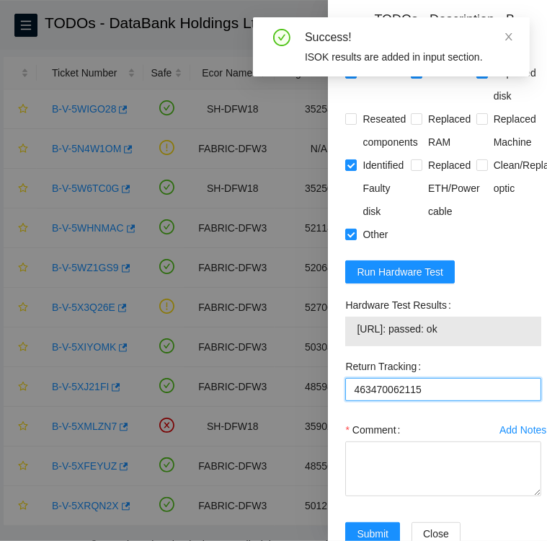
type Tracking "463470062115"
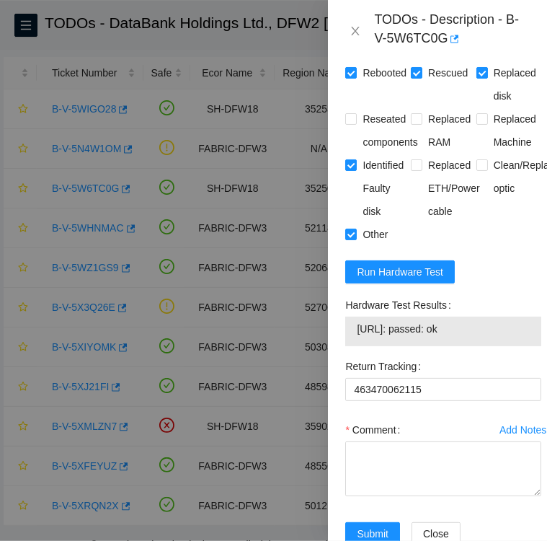
drag, startPoint x: 343, startPoint y: 364, endPoint x: 484, endPoint y: 396, distance: 144.1
click at [484, 355] on div "Hardware Test Results 104.123.156.173: passed: ok" at bounding box center [444, 323] width 208 height 61
copy div "Hardware Test Results 104.123.156.173: passed: ok"
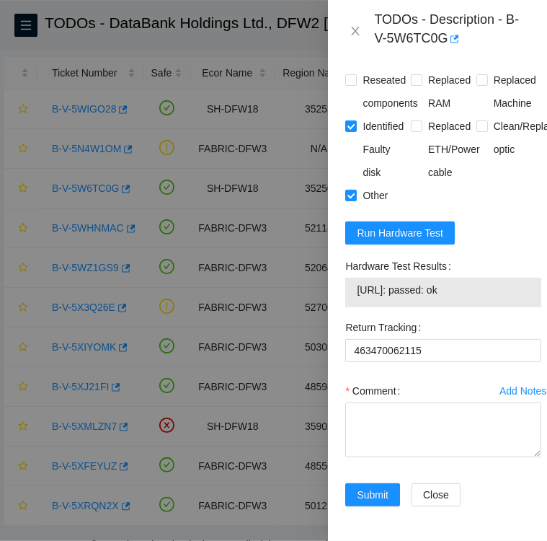
scroll to position [1582, 0]
click at [363, 457] on textarea "Comment" at bounding box center [443, 429] width 196 height 55
paste textarea "Hardware Test Results 104.123.156.173: passed: ok"
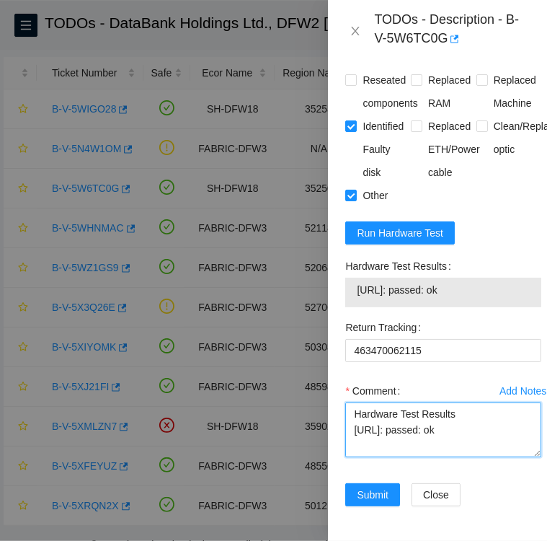
click at [355, 445] on textarea "Hardware Test Results 104.123.156.173: passed: ok" at bounding box center [443, 429] width 196 height 55
click at [463, 448] on textarea "Replacement disk SN: Hardware Test Results 104.123.156.173: passed: ok" at bounding box center [443, 429] width 196 height 55
paste textarea "S45RNC0R826754"
click at [354, 450] on textarea "Replacement disk SN: S45RNC0R826754 Hardware Test Results 104.123.156.173: pass…" at bounding box center [443, 429] width 196 height 55
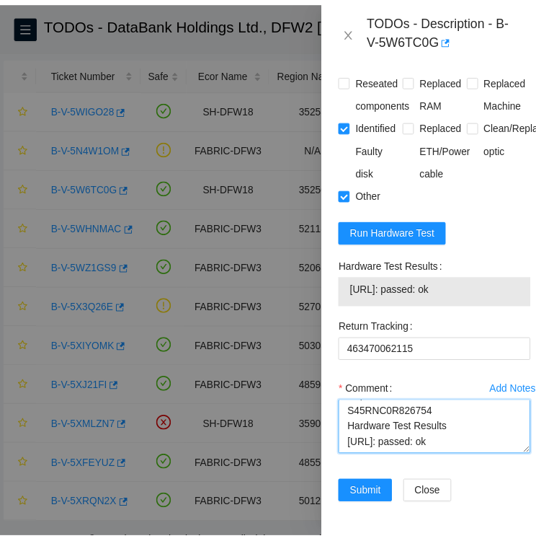
scroll to position [1638, 0]
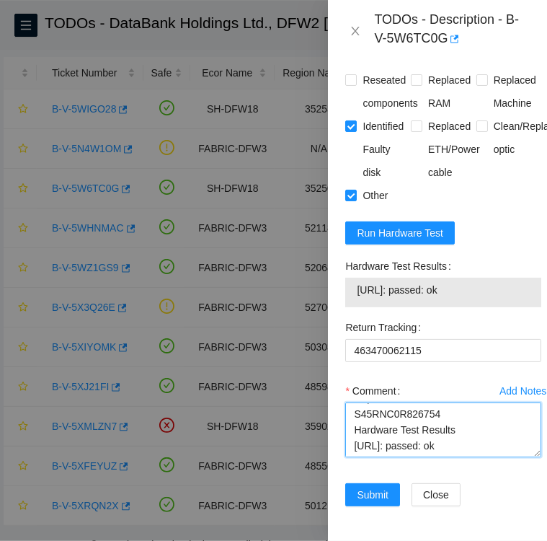
drag, startPoint x: 354, startPoint y: 422, endPoint x: 485, endPoint y: 428, distance: 130.6
click at [485, 428] on textarea "Followed instructions per TODO Replacement disk SN: S45RNC0R826754 Hardware Tes…" at bounding box center [443, 429] width 196 height 55
type textarea "Followed instructions per TODO Replacement disk SN: S45RNC0R826754 Hardware Tes…"
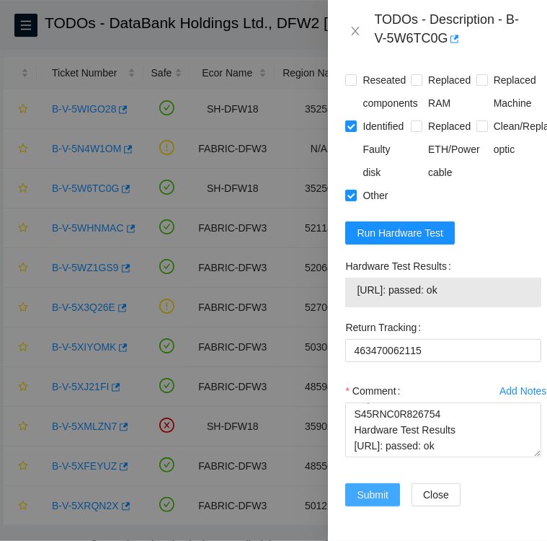
click at [359, 487] on span "Submit" at bounding box center [373, 495] width 32 height 16
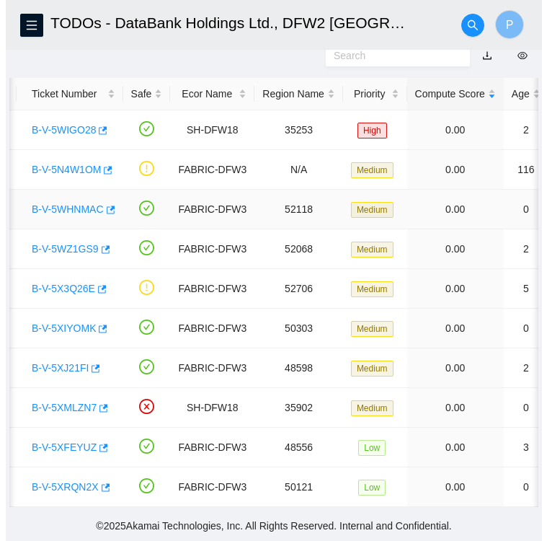
scroll to position [0, 0]
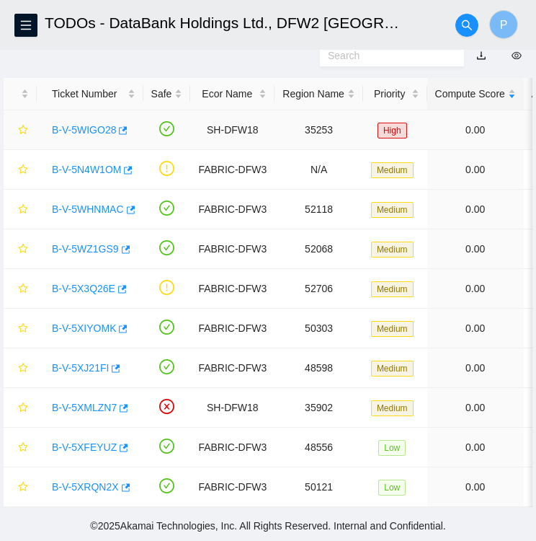
click at [75, 124] on link "B-V-5WIGO28" at bounding box center [84, 130] width 64 height 12
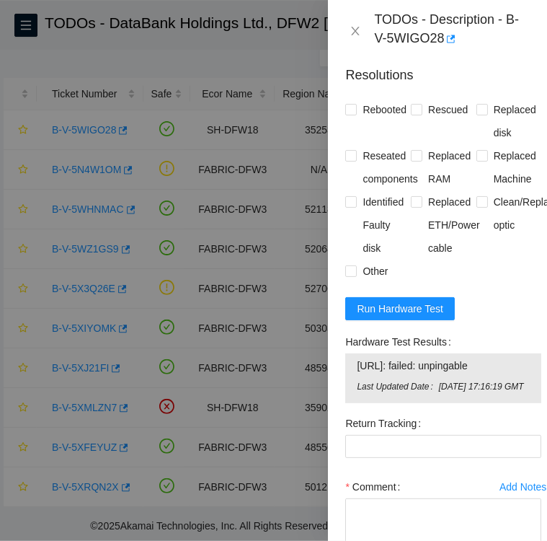
scroll to position [1387, 0]
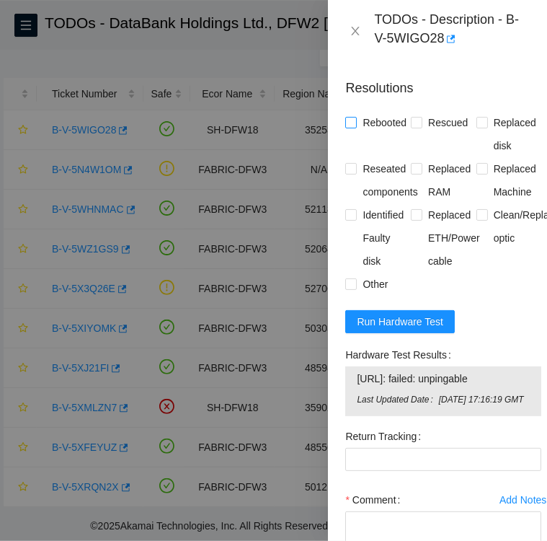
click at [351, 127] on input "Rebooted" at bounding box center [350, 122] width 10 height 10
checkbox input "true"
click at [478, 127] on input "Replaced disk" at bounding box center [482, 122] width 10 height 10
checkbox input "true"
click at [353, 219] on input "Identified Faulty disk" at bounding box center [350, 214] width 10 height 10
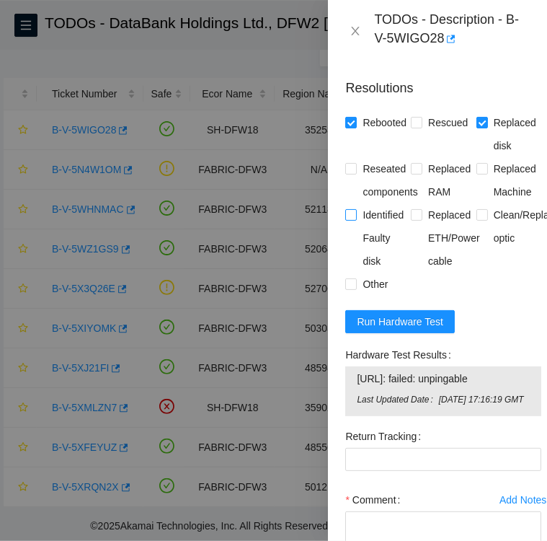
checkbox input "true"
click at [352, 288] on input "Other" at bounding box center [350, 283] width 10 height 10
checkbox input "true"
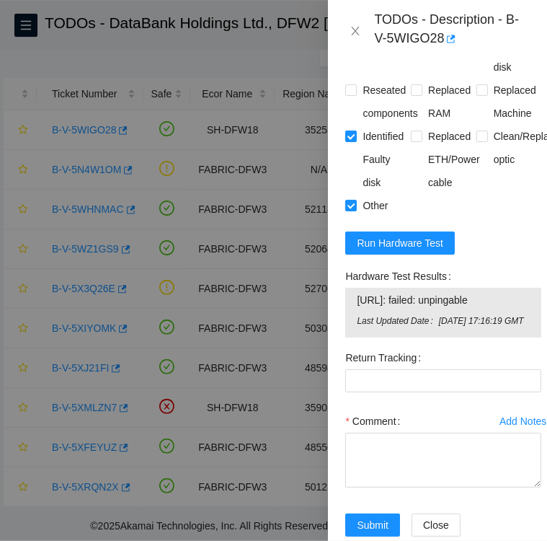
scroll to position [1466, 0]
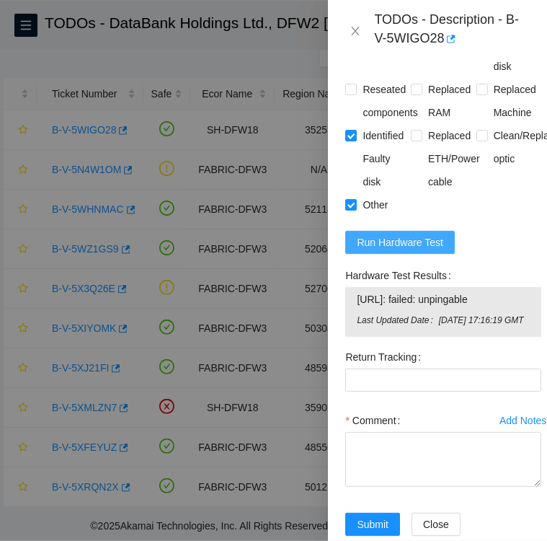
click at [403, 250] on span "Run Hardware Test" at bounding box center [400, 242] width 87 height 16
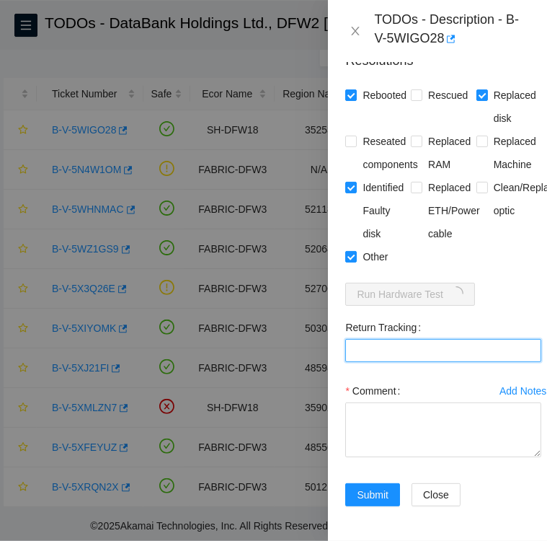
click at [439, 339] on Tracking "Return Tracking" at bounding box center [443, 350] width 196 height 23
paste Tracking "463470061038"
type Tracking "463470061038"
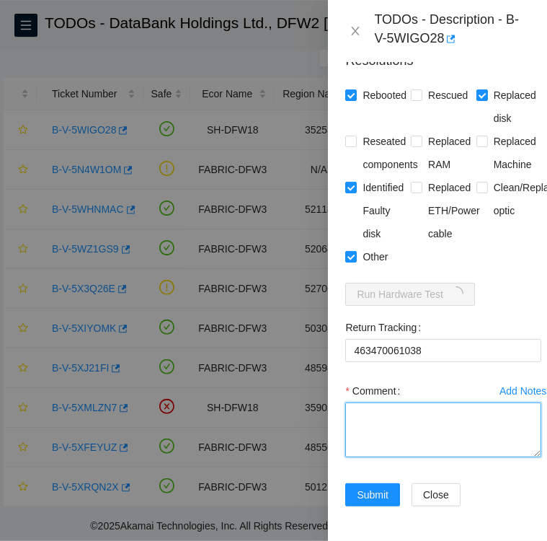
click at [381, 402] on textarea "Comment" at bounding box center [443, 429] width 196 height 55
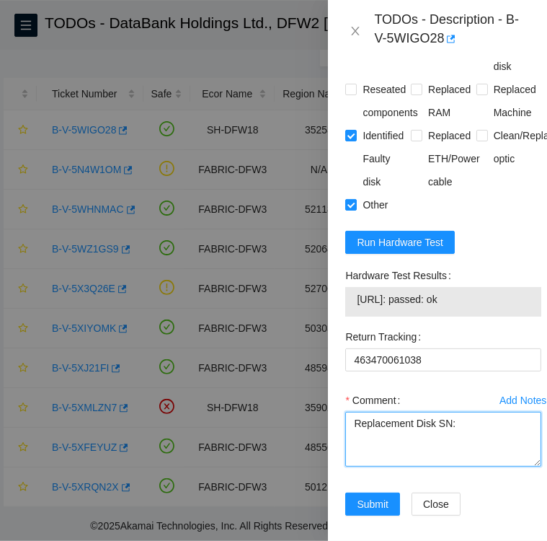
click at [481, 451] on textarea "Replacement Disk SN:" at bounding box center [443, 439] width 196 height 55
paste textarea "Z1Z8MA0D"
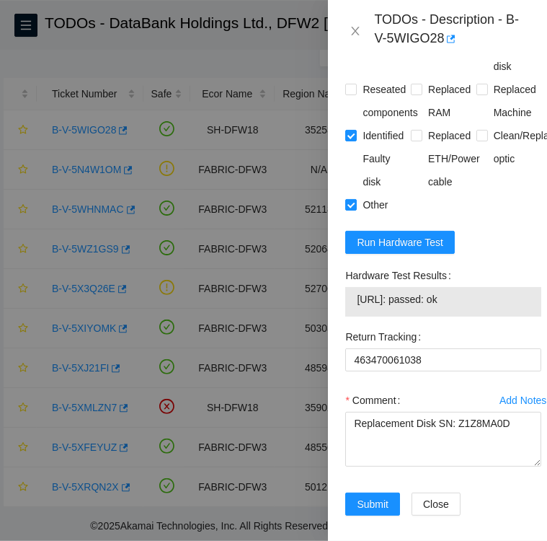
drag, startPoint x: 343, startPoint y: 304, endPoint x: 482, endPoint y: 325, distance: 140.1
click at [482, 325] on div "Hardware Test Results 104.123.157.34: passed: ok" at bounding box center [444, 294] width 208 height 61
copy div "Hardware Test Results 104.123.157.34: passed: ok"
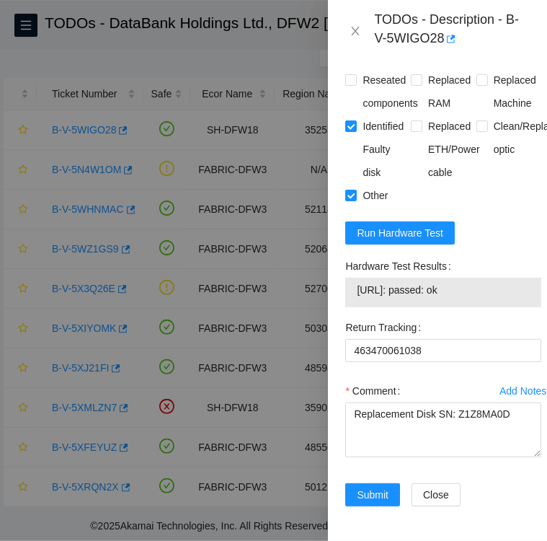
scroll to position [1494, 0]
click at [377, 443] on textarea "Replacement Disk SN: Z1Z8MA0D" at bounding box center [443, 429] width 196 height 55
click at [354, 437] on textarea "Replacement Disk SN: Z1Z8MA0D" at bounding box center [443, 429] width 196 height 55
paste textarea "Hardware Test Results 104.123.157.34: passed: ok"
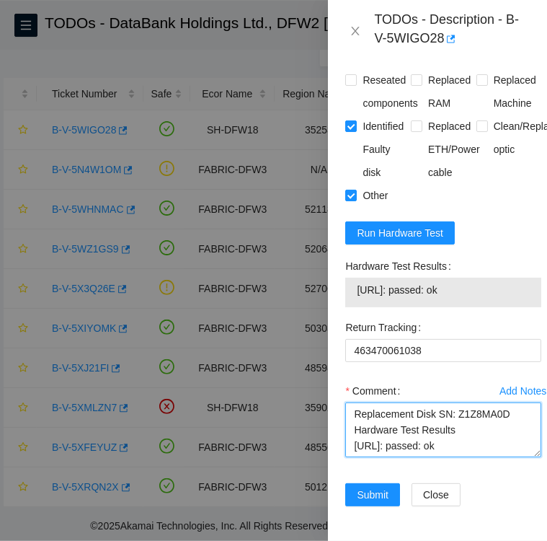
drag, startPoint x: 353, startPoint y: 452, endPoint x: 474, endPoint y: 456, distance: 120.5
click at [474, 456] on textarea "Replacement Disk SN: Z1Z8MA0D Hardware Test Results 104.123.157.34: passed: ok" at bounding box center [443, 429] width 196 height 55
click at [354, 423] on textarea "Replacement Disk SN: Z1Z8MA0D Hardware Test Results 104.123.157.34: passed: ok" at bounding box center [443, 429] width 196 height 55
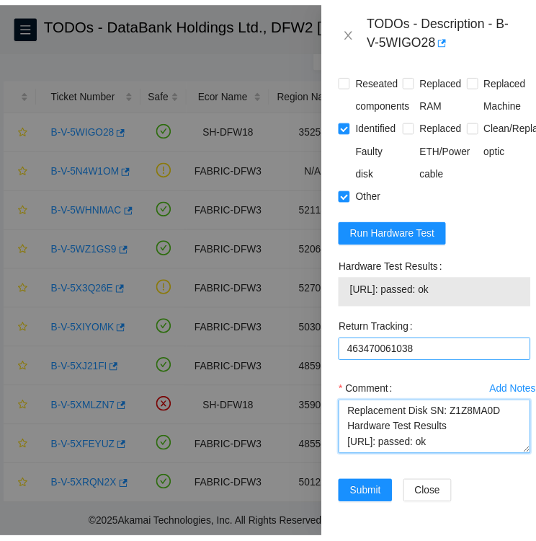
scroll to position [1527, 0]
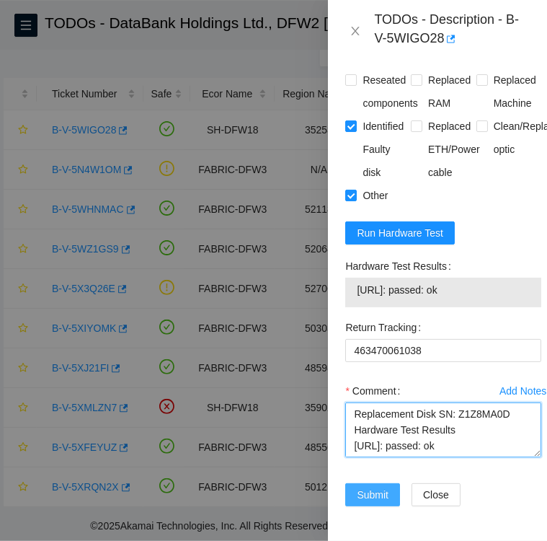
type textarea "Followed instructions per TODO DO NOT RESCUE Replacement Disk SN: Z1Z8MA0D Hard…"
click at [372, 487] on span "Submit" at bounding box center [373, 495] width 32 height 16
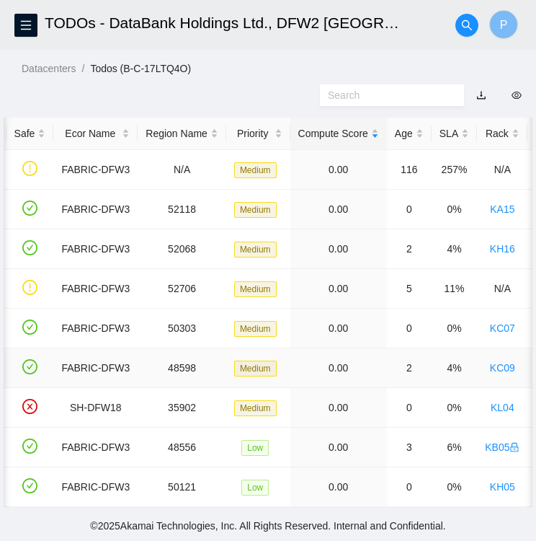
scroll to position [0, 0]
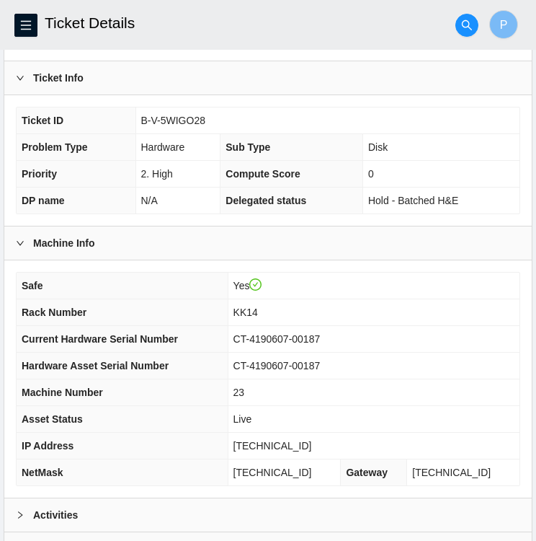
scroll to position [251, 0]
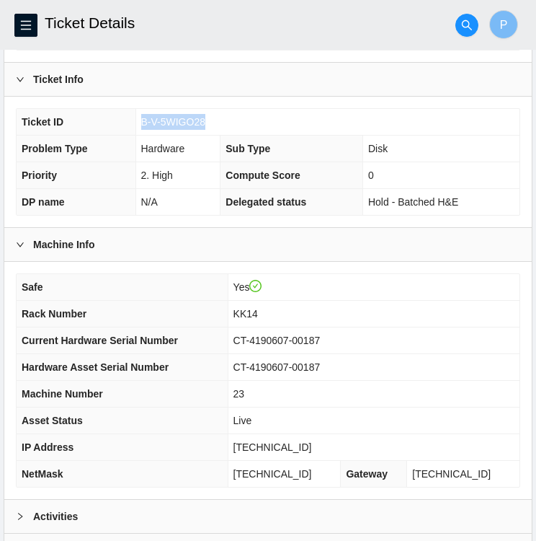
drag, startPoint x: 143, startPoint y: 119, endPoint x: 206, endPoint y: 124, distance: 63.7
click at [206, 124] on td "B-V-5WIGO28" at bounding box center [328, 122] width 384 height 27
copy span "B-V-5WIGO28"
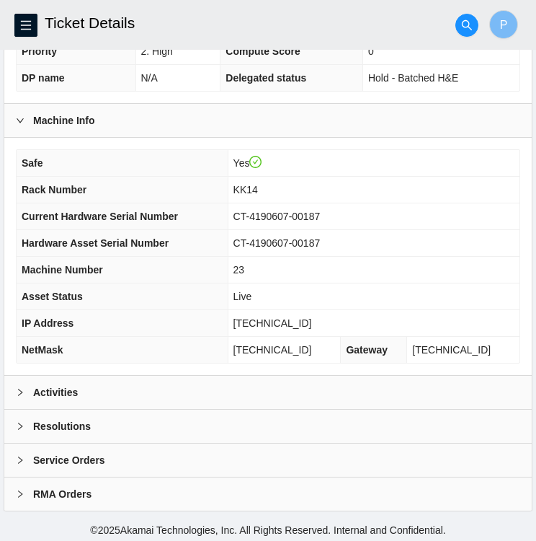
click at [48, 385] on b "Activities" at bounding box center [55, 392] width 45 height 16
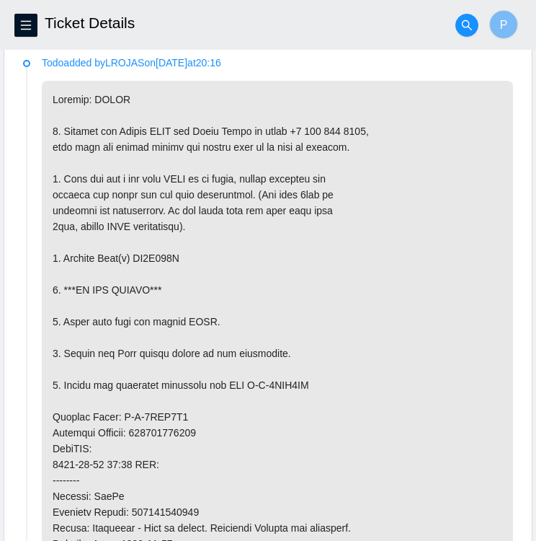
scroll to position [743, 0]
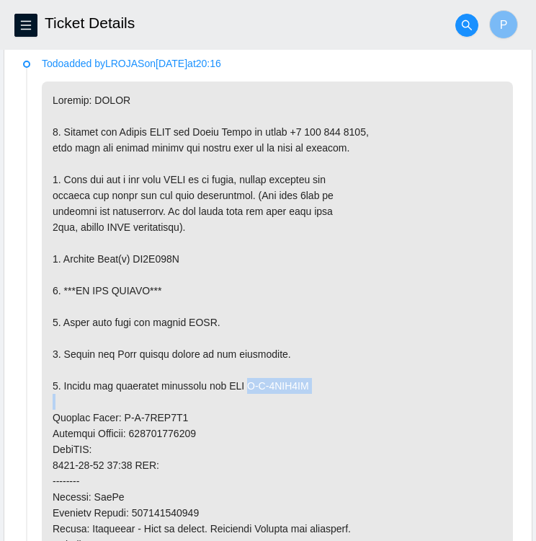
drag, startPoint x: 246, startPoint y: 381, endPoint x: 309, endPoint y: 390, distance: 64.0
click at [309, 390] on p at bounding box center [278, 448] width 472 height 735
drag, startPoint x: 309, startPoint y: 390, endPoint x: 319, endPoint y: 405, distance: 17.6
click at [319, 405] on p at bounding box center [278, 448] width 472 height 735
click at [315, 379] on p at bounding box center [278, 448] width 472 height 735
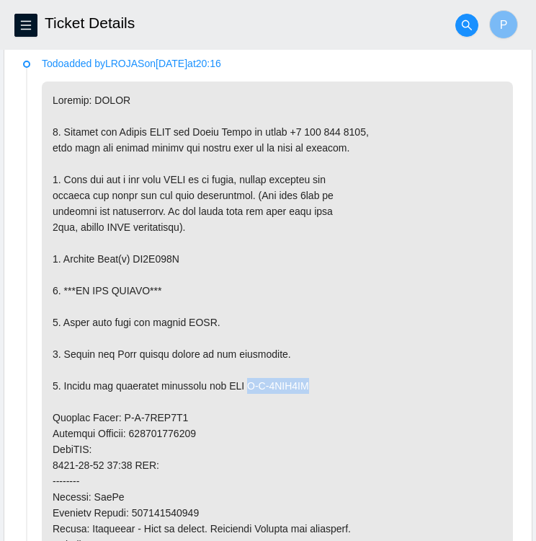
drag, startPoint x: 315, startPoint y: 379, endPoint x: 247, endPoint y: 379, distance: 68.5
click at [247, 379] on p at bounding box center [278, 448] width 472 height 735
copy p "B-V-5WKN4QG"
drag, startPoint x: 118, startPoint y: 408, endPoint x: 185, endPoint y: 416, distance: 68.2
click at [185, 416] on p at bounding box center [278, 448] width 472 height 735
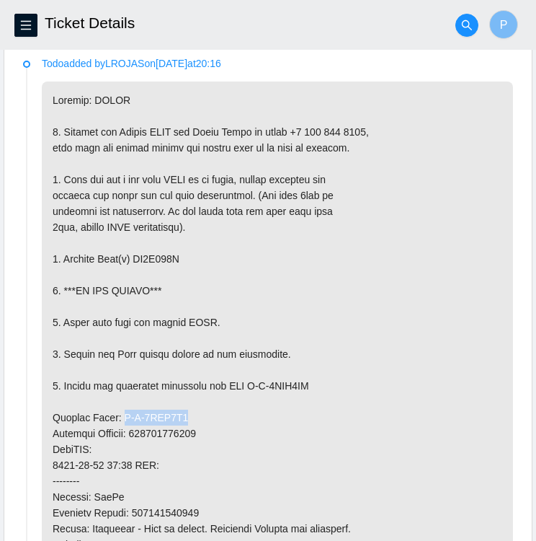
copy p "B-V-5WKN4Q7"
drag, startPoint x: 130, startPoint y: 255, endPoint x: 188, endPoint y: 262, distance: 58.9
click at [188, 262] on p at bounding box center [278, 448] width 472 height 735
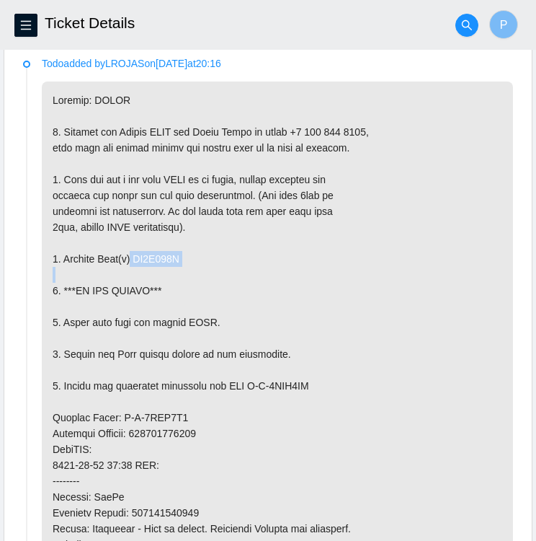
drag, startPoint x: 188, startPoint y: 262, endPoint x: 182, endPoint y: 255, distance: 10.2
click at [182, 255] on p at bounding box center [278, 448] width 472 height 735
drag, startPoint x: 182, startPoint y: 255, endPoint x: 218, endPoint y: 286, distance: 48.6
click at [218, 286] on p at bounding box center [278, 448] width 472 height 735
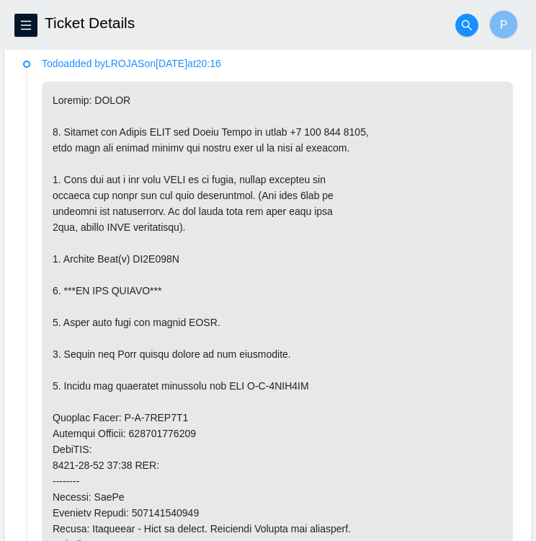
click at [179, 250] on p at bounding box center [278, 448] width 472 height 735
drag, startPoint x: 185, startPoint y: 254, endPoint x: 134, endPoint y: 248, distance: 50.8
click at [134, 248] on p at bounding box center [278, 448] width 472 height 735
copy p "ZC1A880D"
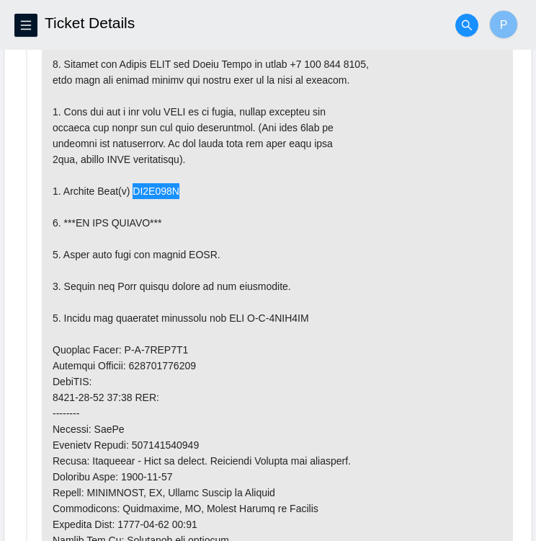
scroll to position [812, 0]
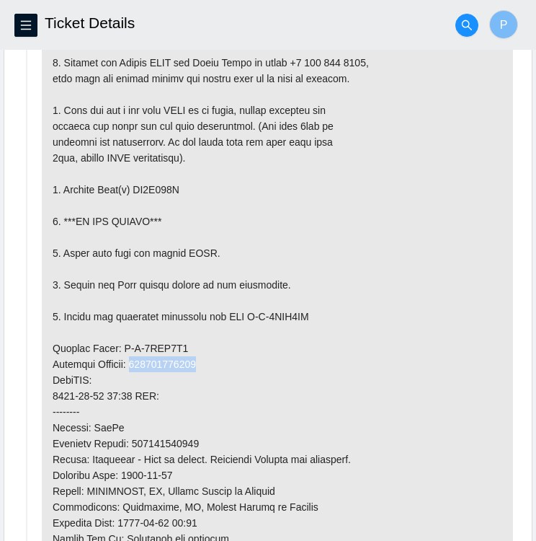
drag, startPoint x: 139, startPoint y: 361, endPoint x: 205, endPoint y: 362, distance: 65.6
click at [205, 362] on p at bounding box center [278, 379] width 472 height 735
copy p "463470061027"
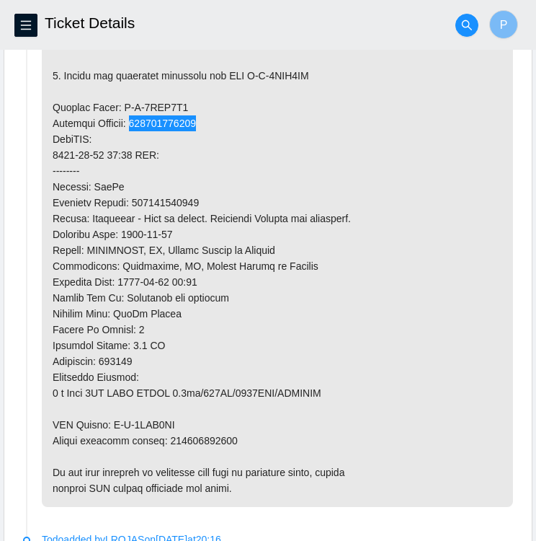
scroll to position [1059, 0]
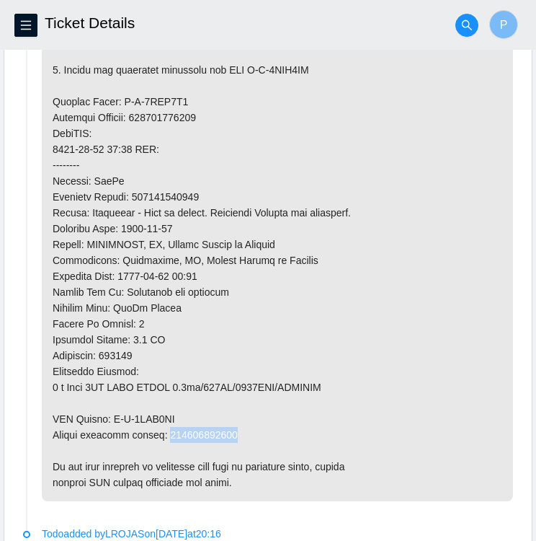
drag, startPoint x: 164, startPoint y: 429, endPoint x: 234, endPoint y: 430, distance: 70.0
click at [234, 430] on p at bounding box center [278, 133] width 472 height 735
copy p "463470061038"
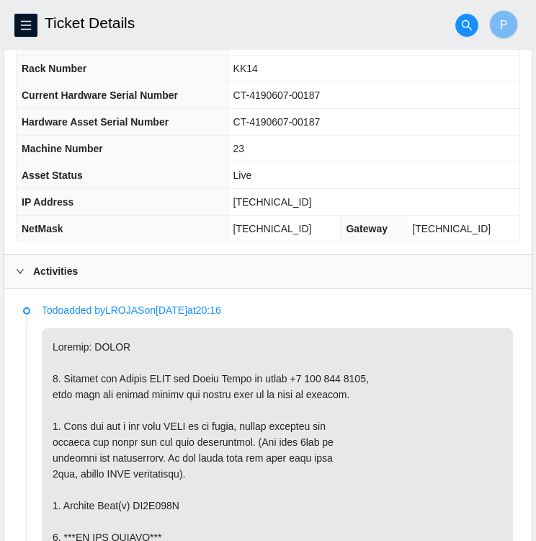
scroll to position [493, 0]
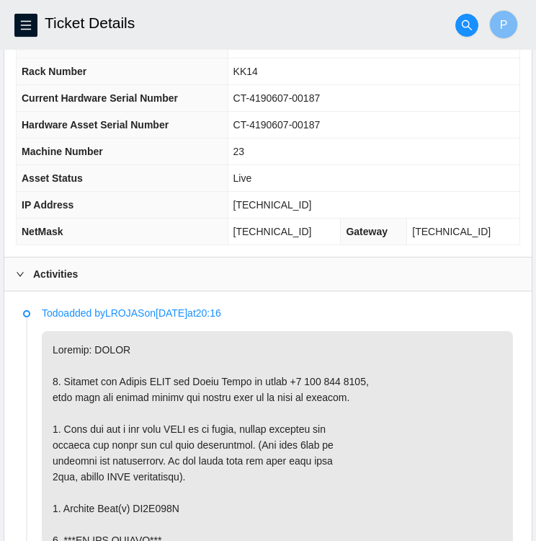
click at [337, 116] on td "CT-4190607-00187" at bounding box center [374, 125] width 292 height 27
drag, startPoint x: 335, startPoint y: 118, endPoint x: 247, endPoint y: 112, distance: 87.5
click at [247, 112] on td "CT-4190607-00187" at bounding box center [374, 125] width 292 height 27
copy span "CT-4190607-00187"
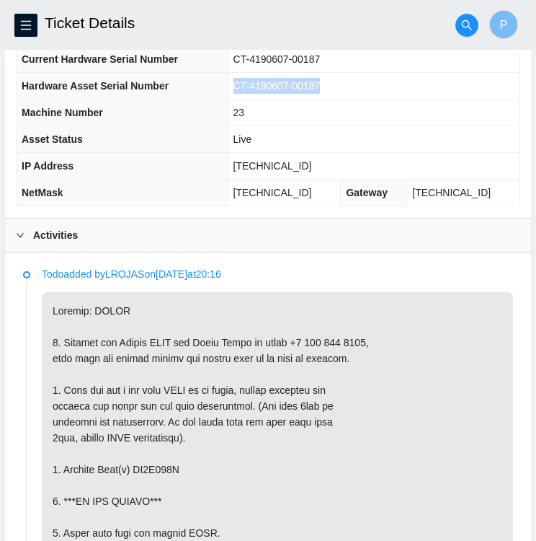
scroll to position [534, 0]
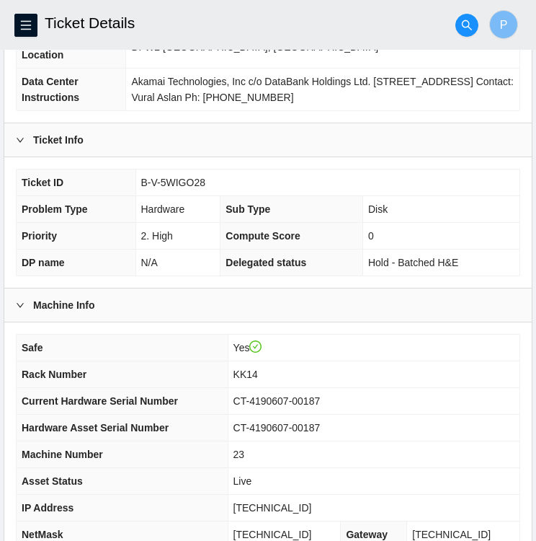
scroll to position [190, 0]
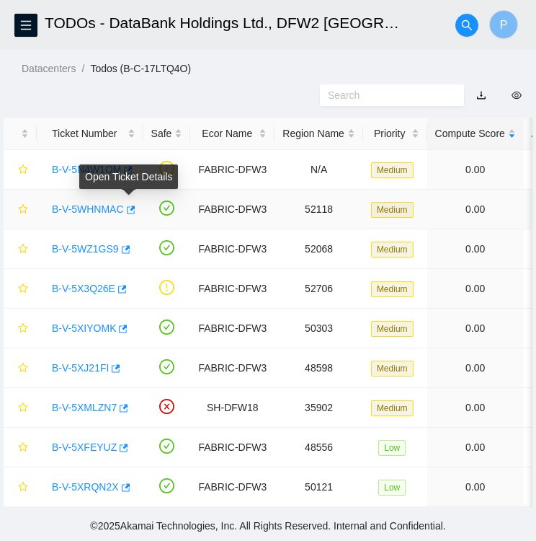
click at [127, 186] on div "Open Ticket Details" at bounding box center [128, 181] width 99 height 35
click at [129, 205] on icon "button" at bounding box center [130, 210] width 10 height 10
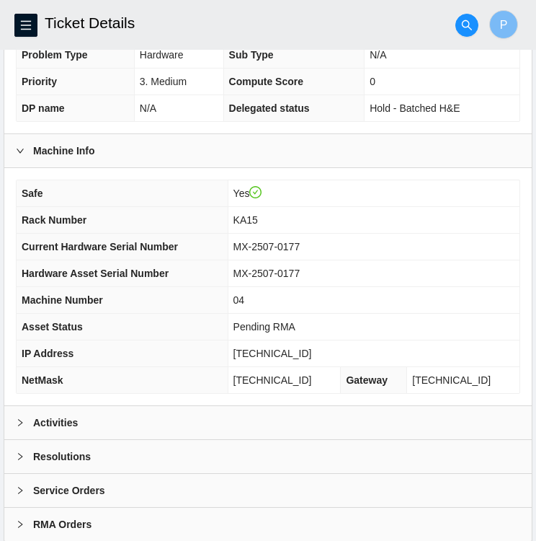
scroll to position [375, 0]
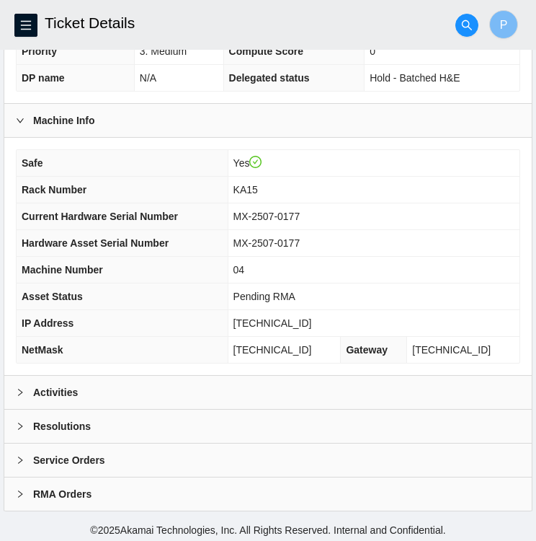
click at [142, 392] on div "Activities" at bounding box center [268, 392] width 528 height 33
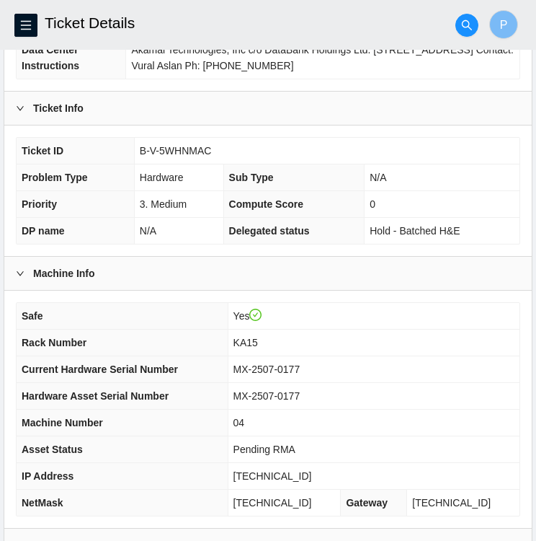
scroll to position [222, 0]
drag, startPoint x: 213, startPoint y: 149, endPoint x: 141, endPoint y: 151, distance: 72.1
click at [141, 151] on td "B-V-5WHNMAC" at bounding box center [327, 151] width 386 height 27
copy span "B-V-5WHNMAC"
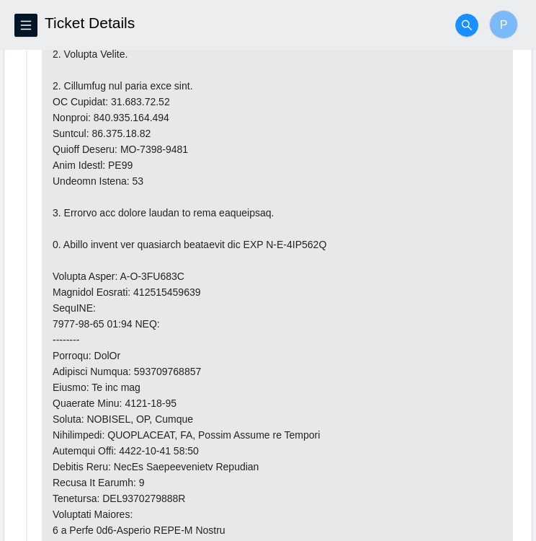
scroll to position [963, 0]
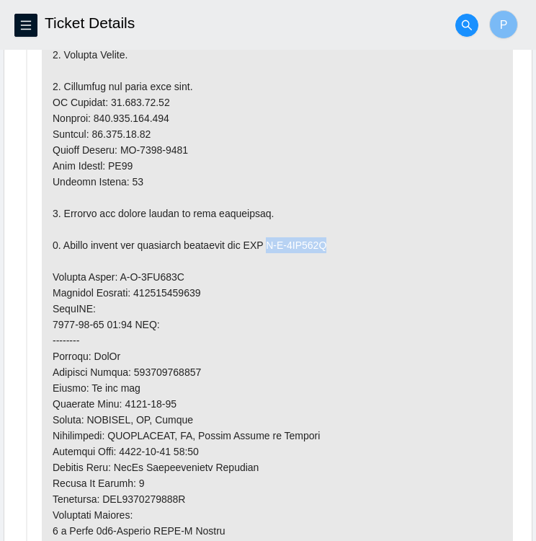
drag, startPoint x: 275, startPoint y: 242, endPoint x: 338, endPoint y: 242, distance: 63.5
click at [338, 242] on p at bounding box center [278, 261] width 472 height 799
copy p "B-V-5WX805T"
drag, startPoint x: 115, startPoint y: 272, endPoint x: 180, endPoint y: 276, distance: 65.0
click at [180, 276] on p at bounding box center [278, 261] width 472 height 799
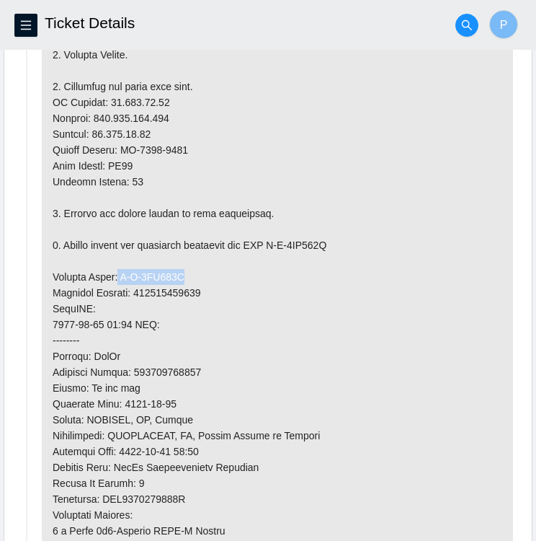
copy p "B-V-5WX805J"
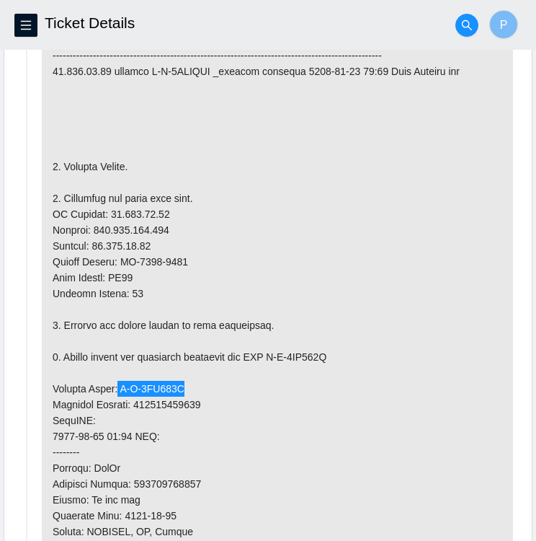
scroll to position [847, 0]
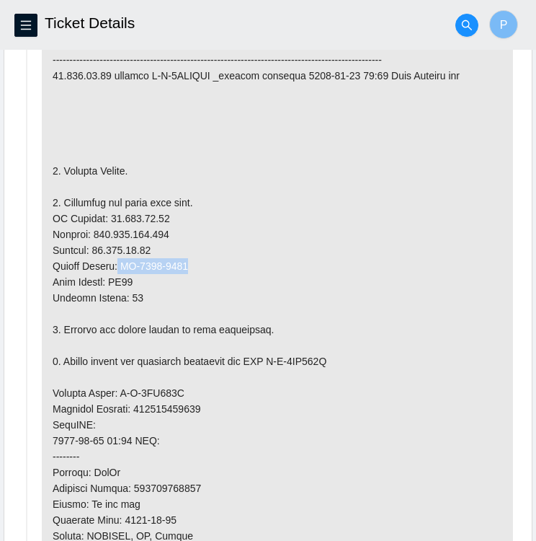
drag, startPoint x: 119, startPoint y: 259, endPoint x: 188, endPoint y: 265, distance: 69.5
click at [188, 265] on p at bounding box center [278, 377] width 472 height 799
copy p "MX-2507-0122"
click at [325, 275] on p at bounding box center [278, 377] width 472 height 799
drag, startPoint x: 136, startPoint y: 402, endPoint x: 205, endPoint y: 405, distance: 68.6
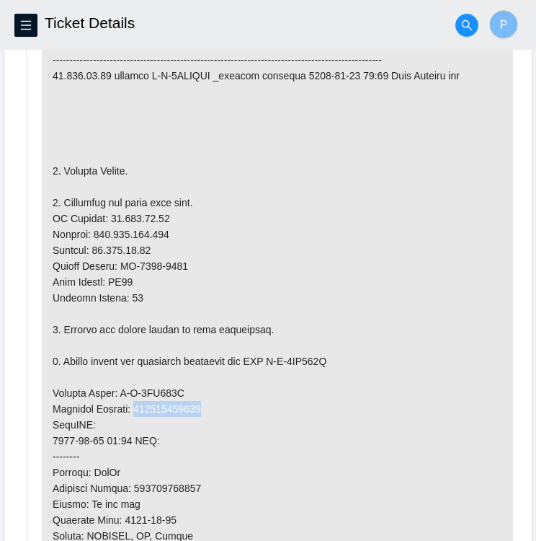
click at [205, 405] on p at bounding box center [278, 377] width 472 height 799
copy p "884793613751"
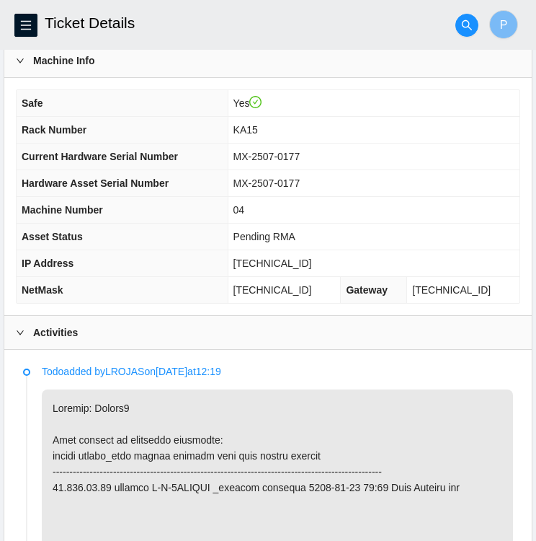
scroll to position [433, 0]
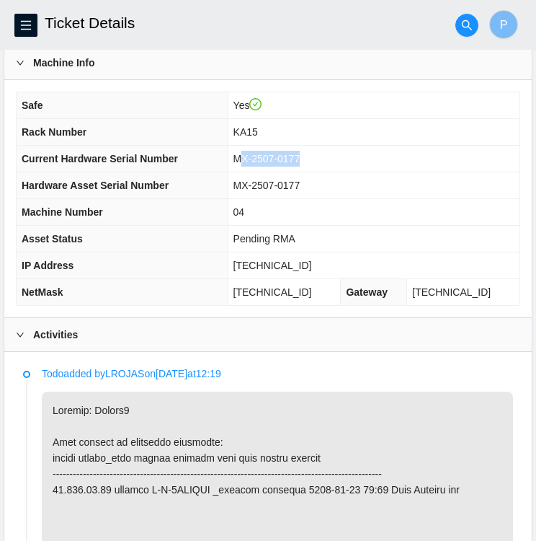
drag, startPoint x: 322, startPoint y: 153, endPoint x: 256, endPoint y: 152, distance: 65.6
click at [256, 152] on td "MX-2507-0177" at bounding box center [374, 159] width 292 height 27
drag, startPoint x: 256, startPoint y: 152, endPoint x: 347, endPoint y: 167, distance: 92.0
click at [347, 167] on td "MX-2507-0177" at bounding box center [374, 159] width 292 height 27
drag, startPoint x: 327, startPoint y: 184, endPoint x: 252, endPoint y: 177, distance: 76.1
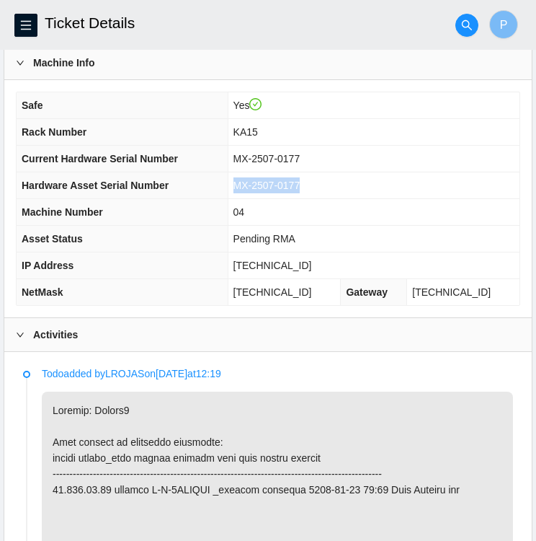
click at [252, 177] on td "MX-2507-0177" at bounding box center [374, 185] width 292 height 27
copy span "MX-2507-0177"
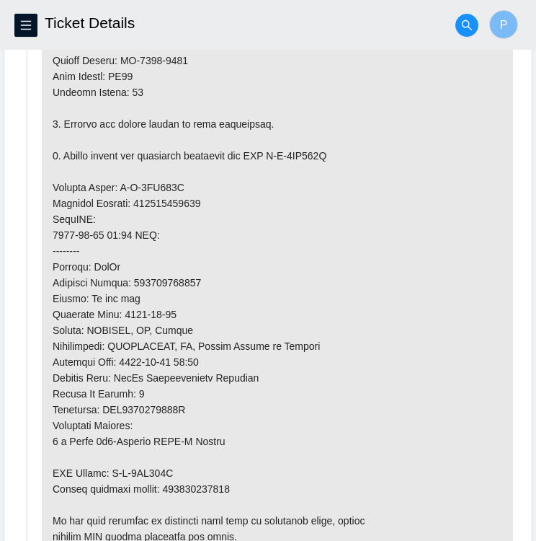
scroll to position [1145, 0]
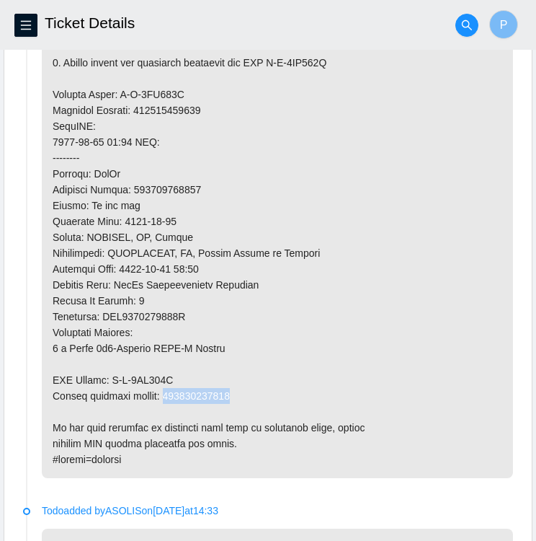
drag, startPoint x: 231, startPoint y: 392, endPoint x: 164, endPoint y: 392, distance: 67.1
click at [164, 392] on p at bounding box center [278, 78] width 472 height 799
copy p "884760885147"
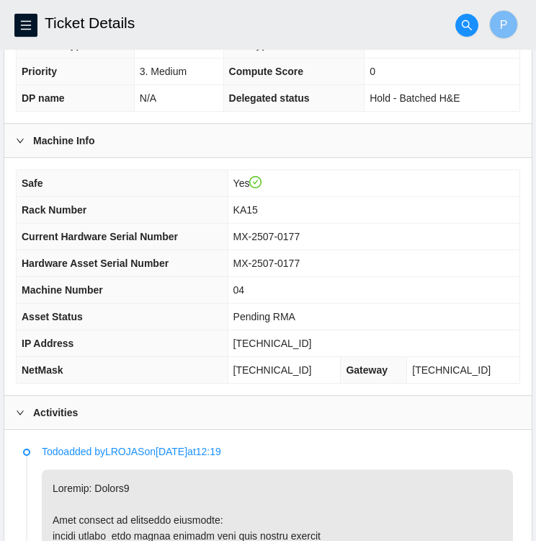
scroll to position [355, 0]
click at [337, 242] on td "MX-2507-0177" at bounding box center [374, 237] width 292 height 27
drag, startPoint x: 317, startPoint y: 230, endPoint x: 237, endPoint y: 221, distance: 81.2
click at [237, 224] on tr "Current Hardware Serial Number MX-2507-0177" at bounding box center [268, 237] width 503 height 27
copy tr "MX-2507-0177"
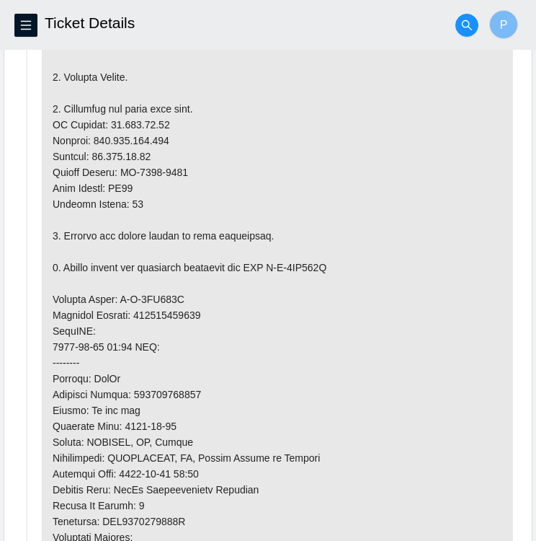
scroll to position [940, 0]
